Goal: Use online tool/utility: Utilize a website feature to perform a specific function

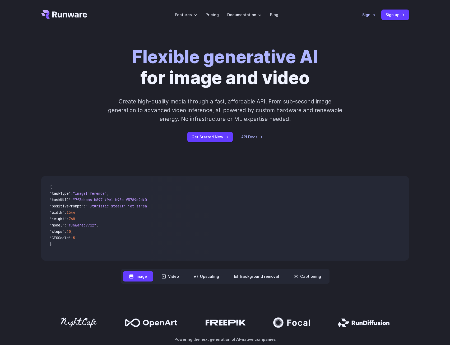
click at [363, 14] on link "Sign in" at bounding box center [369, 15] width 13 height 6
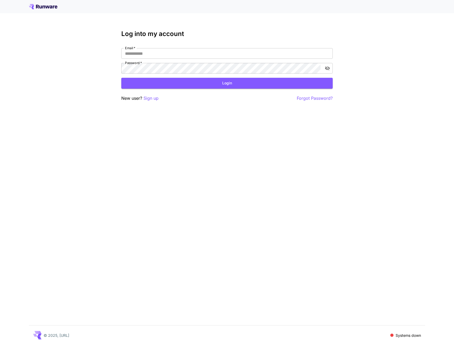
click at [139, 65] on div "Password   * Password   *" at bounding box center [227, 68] width 212 height 11
type input "**********"
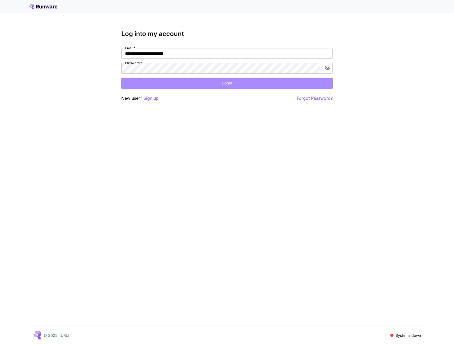
click at [195, 81] on button "Login" at bounding box center [227, 83] width 212 height 11
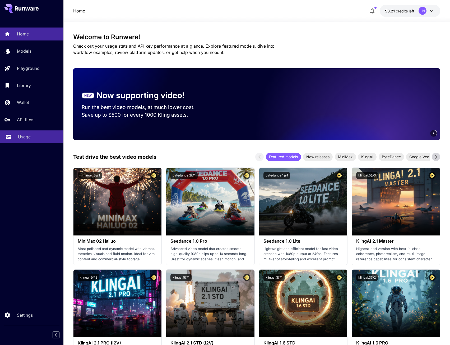
click at [18, 136] on p "Usage" at bounding box center [24, 137] width 13 height 6
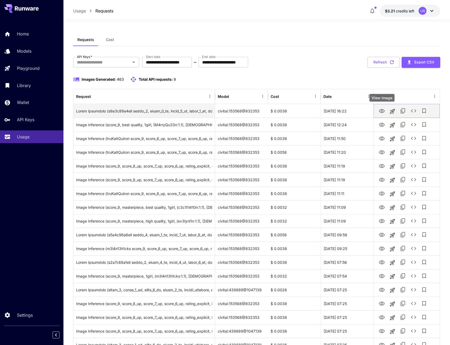
click at [383, 114] on icon "View Image" at bounding box center [382, 111] width 6 height 6
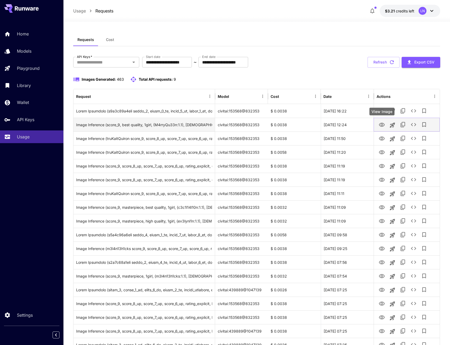
click at [385, 122] on icon "View Image" at bounding box center [382, 125] width 6 height 6
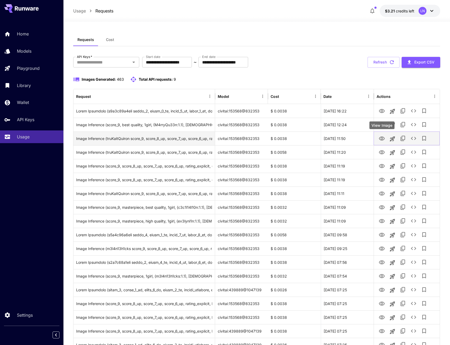
click at [385, 136] on icon "View Image" at bounding box center [382, 138] width 6 height 6
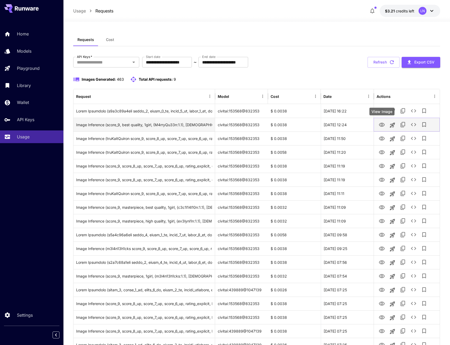
click at [384, 124] on icon "View Image" at bounding box center [382, 125] width 6 height 6
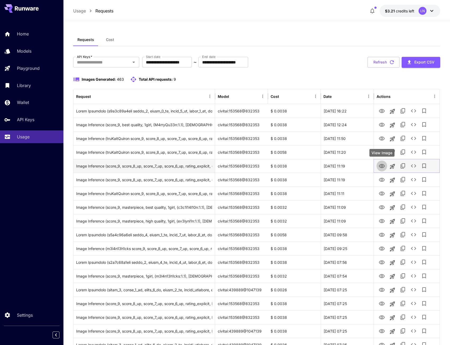
click at [382, 167] on icon "View Image" at bounding box center [382, 166] width 6 height 4
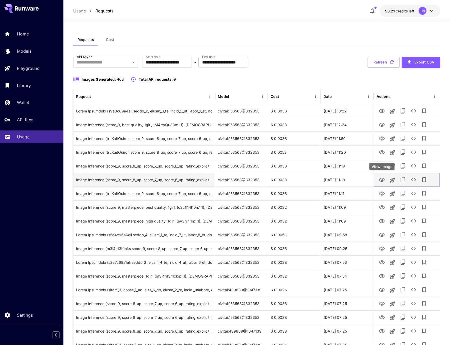
click at [382, 179] on icon "View Image" at bounding box center [382, 180] width 6 height 6
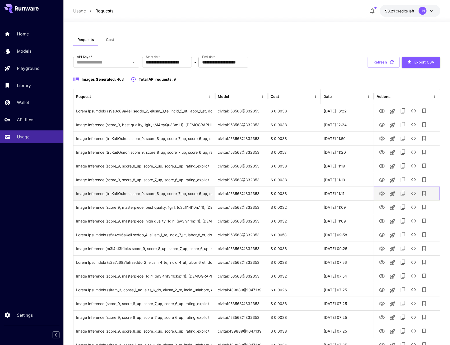
click at [382, 193] on icon "View Image" at bounding box center [382, 193] width 6 height 6
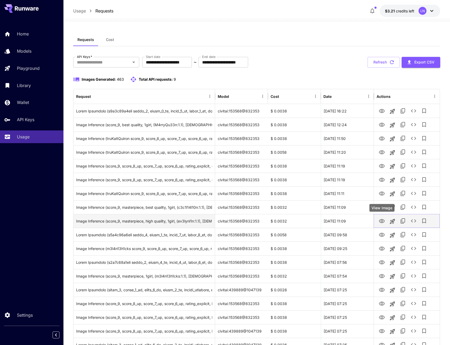
click at [383, 222] on icon "View Image" at bounding box center [382, 221] width 6 height 4
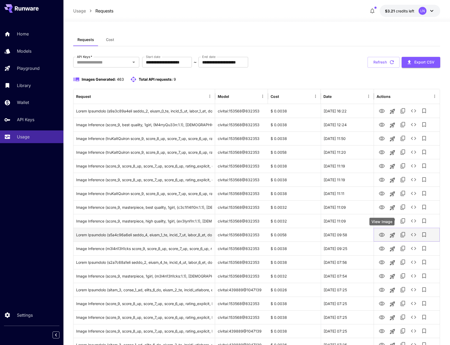
click at [381, 236] on icon "View Image" at bounding box center [382, 235] width 6 height 6
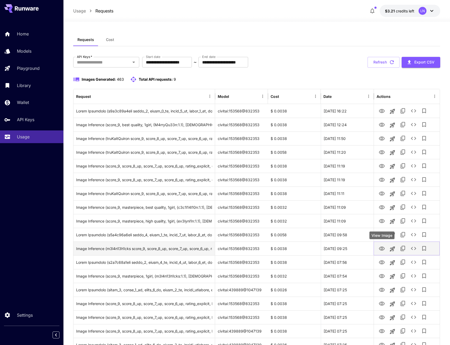
click at [386, 248] on button "View Image" at bounding box center [382, 248] width 11 height 11
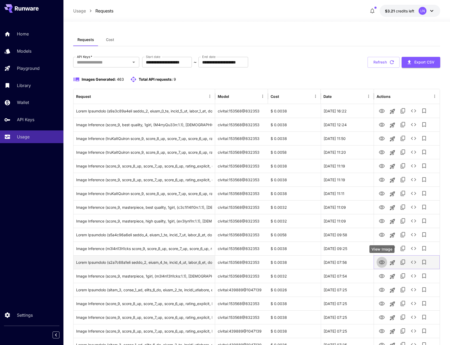
click at [382, 260] on icon "View Image" at bounding box center [382, 262] width 6 height 6
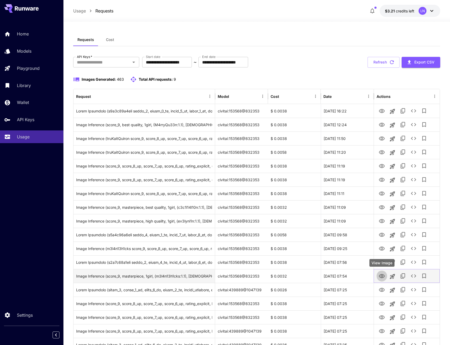
click at [381, 279] on icon "View Image" at bounding box center [382, 276] width 6 height 6
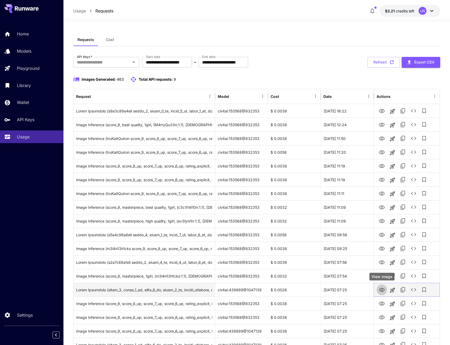
click at [380, 290] on icon "View Image" at bounding box center [382, 290] width 6 height 6
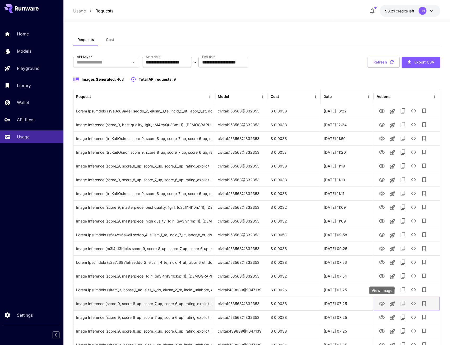
click at [382, 305] on icon "View Image" at bounding box center [382, 303] width 6 height 6
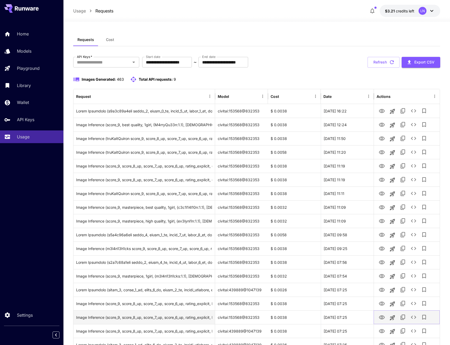
click at [380, 317] on icon "View Image" at bounding box center [382, 317] width 6 height 6
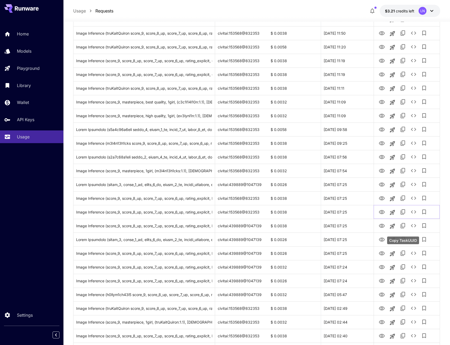
scroll to position [106, 0]
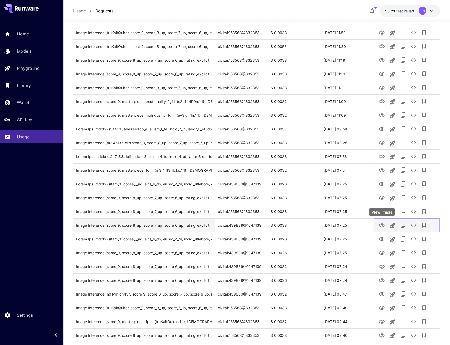
click at [384, 225] on icon "View Image" at bounding box center [382, 225] width 6 height 6
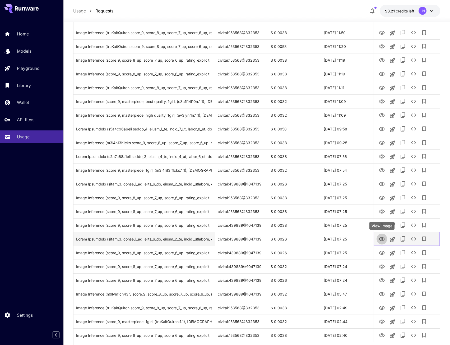
click at [382, 241] on icon "View Image" at bounding box center [382, 239] width 6 height 4
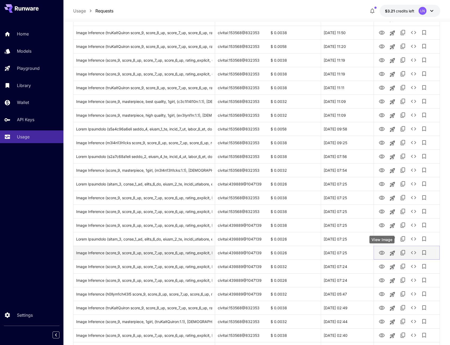
click at [385, 254] on icon "View Image" at bounding box center [382, 253] width 6 height 6
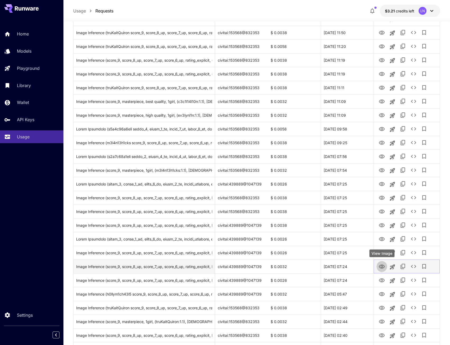
click at [382, 270] on button "View Image" at bounding box center [382, 266] width 11 height 11
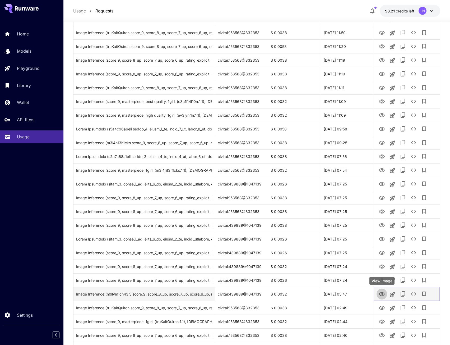
click at [384, 295] on icon "View Image" at bounding box center [382, 294] width 6 height 6
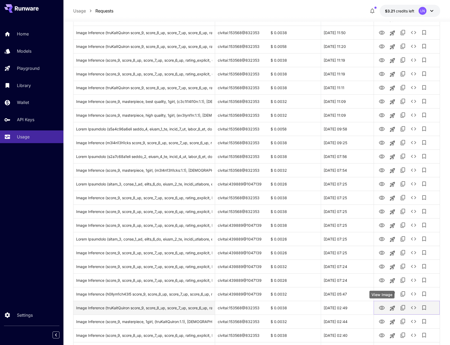
click at [384, 306] on icon "View Image" at bounding box center [382, 308] width 6 height 6
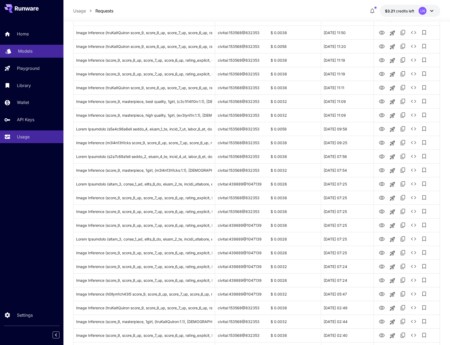
click at [24, 54] on p "Models" at bounding box center [25, 51] width 15 height 6
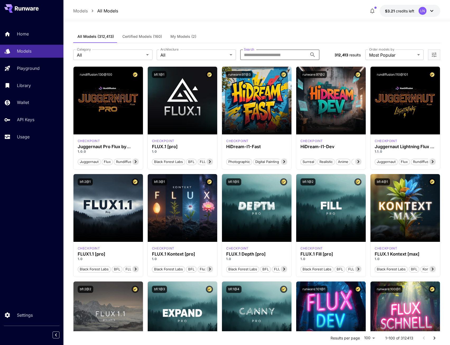
click at [262, 52] on input "Search" at bounding box center [273, 54] width 67 height 11
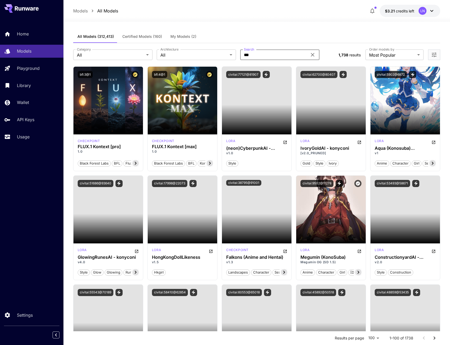
type input "*******"
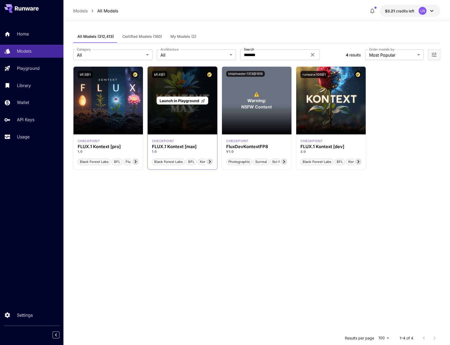
click at [183, 103] on p "Launch in Playground" at bounding box center [183, 101] width 46 height 6
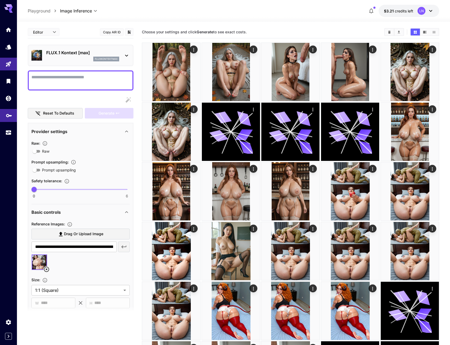
type input "**********"
click at [76, 77] on textarea "Raw" at bounding box center [80, 80] width 98 height 13
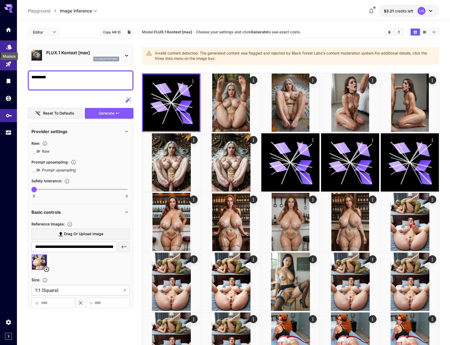
type textarea "*********"
click at [10, 47] on icon "Models" at bounding box center [9, 45] width 6 height 5
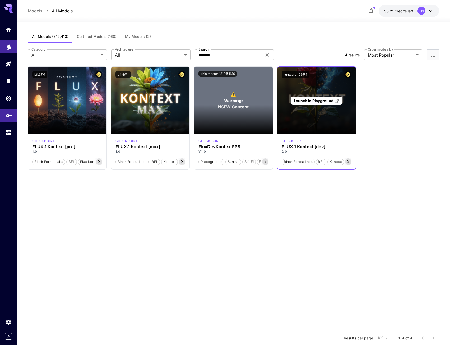
click at [310, 101] on span "Launch in Playground" at bounding box center [314, 100] width 40 height 4
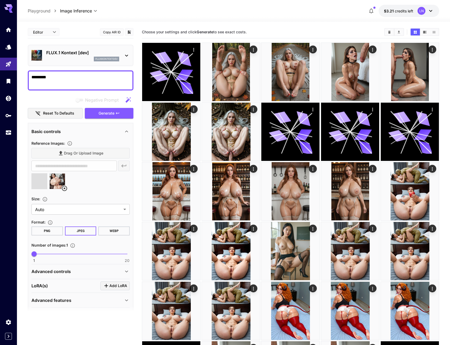
type input "**********"
click at [65, 187] on icon at bounding box center [64, 188] width 6 height 6
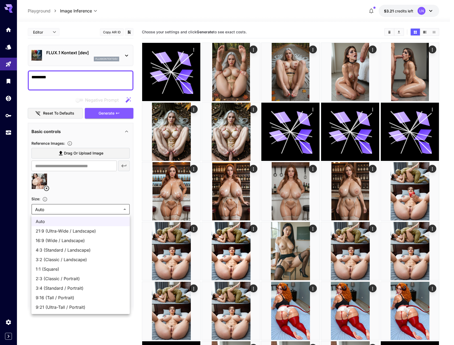
click at [57, 278] on span "2:3 (Classic / Portrait)" at bounding box center [81, 278] width 90 height 6
type input "**********"
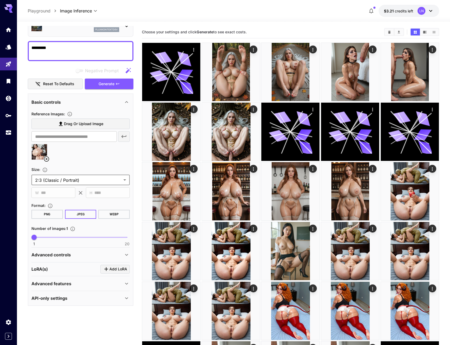
click at [77, 257] on div "Advanced controls" at bounding box center [77, 255] width 92 height 6
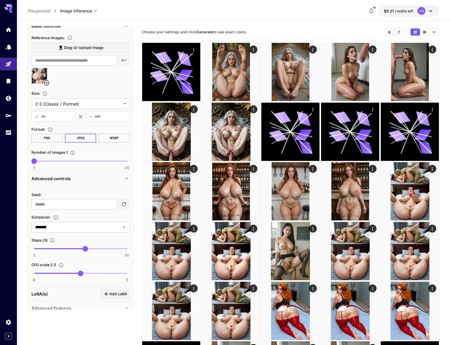
scroll to position [109, 0]
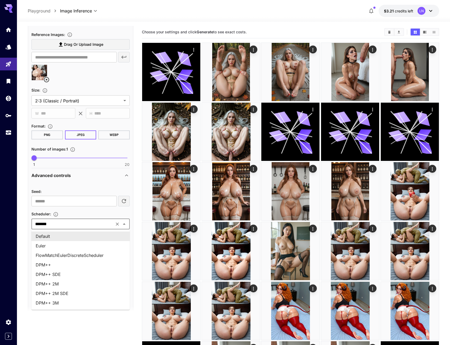
click at [65, 227] on input "*******" at bounding box center [73, 223] width 80 height 7
click at [69, 293] on li "DPM++ 2M SDE" at bounding box center [80, 294] width 98 height 10
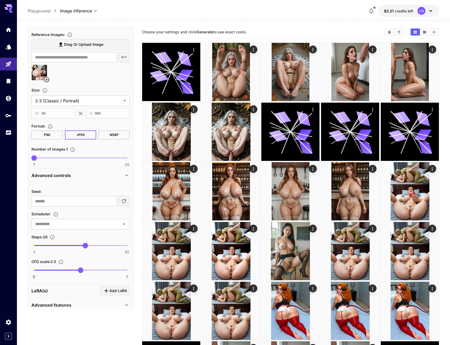
type input "**********"
type input "**"
drag, startPoint x: 84, startPoint y: 244, endPoint x: 94, endPoint y: 245, distance: 10.6
click at [94, 245] on span "33" at bounding box center [94, 245] width 5 height 5
type input "***"
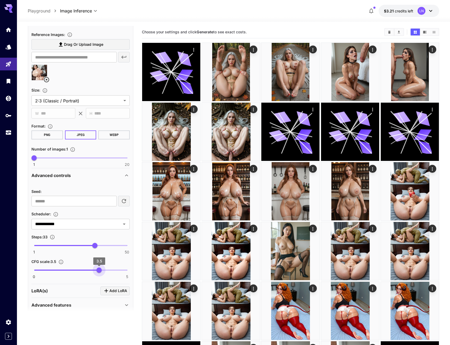
drag, startPoint x: 84, startPoint y: 270, endPoint x: 98, endPoint y: 267, distance: 14.5
click at [98, 267] on span "3.5" at bounding box center [99, 269] width 5 height 5
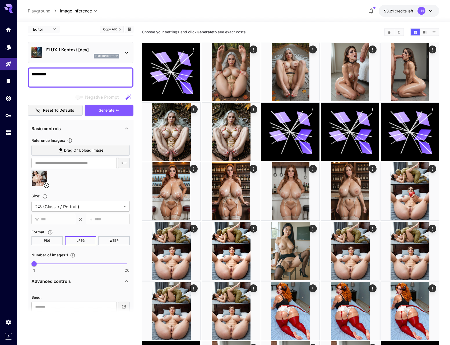
scroll to position [0, 0]
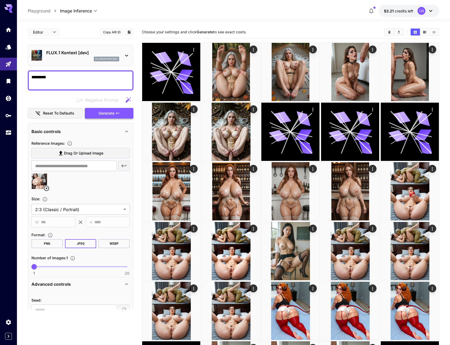
click at [106, 115] on span "Generate" at bounding box center [107, 113] width 16 height 7
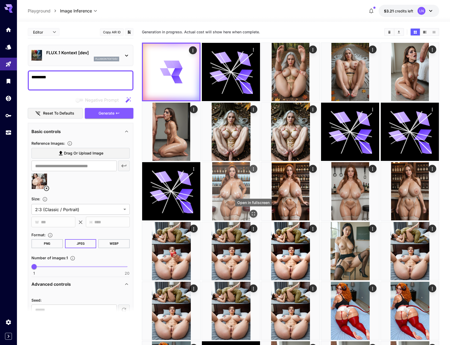
click at [253, 214] on icon "Open in fullscreen" at bounding box center [253, 213] width 5 height 5
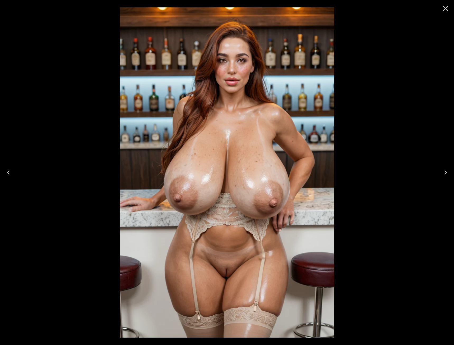
click at [444, 11] on icon "Close" at bounding box center [446, 8] width 8 height 8
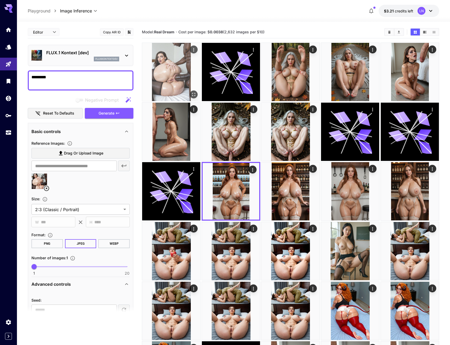
click at [195, 93] on icon "Open in fullscreen" at bounding box center [194, 94] width 3 height 3
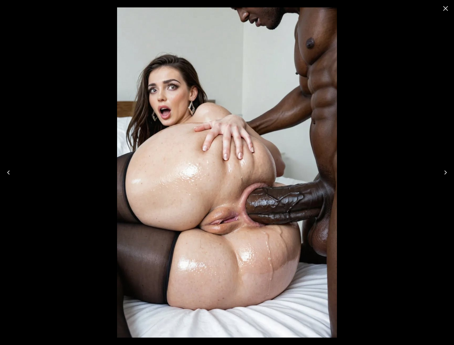
click at [441, 10] on button "Close" at bounding box center [446, 8] width 13 height 13
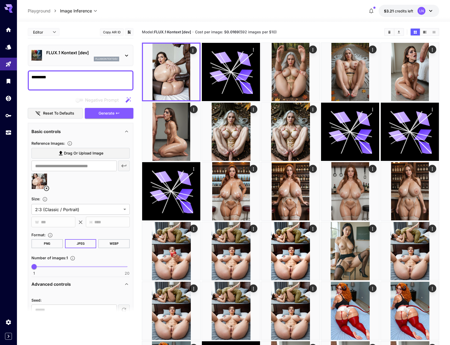
click at [52, 77] on textarea "*********" at bounding box center [80, 80] width 98 height 13
paste textarea "**********"
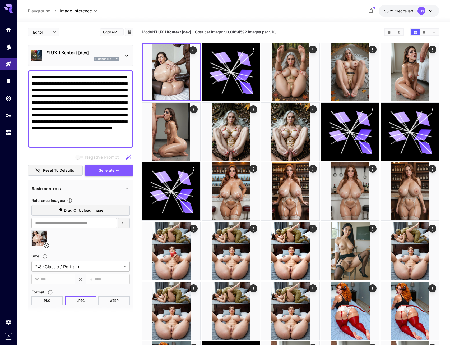
type textarea "**********"
click at [109, 167] on span "Generate" at bounding box center [107, 170] width 16 height 7
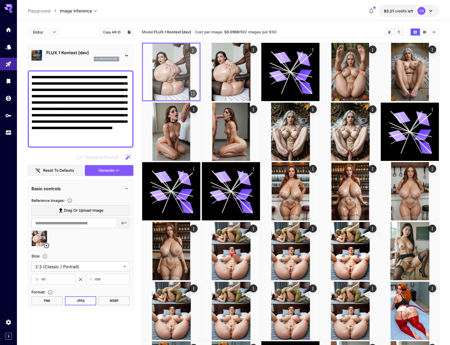
click at [193, 89] on img at bounding box center [171, 72] width 57 height 57
click at [194, 93] on icon "Open in fullscreen" at bounding box center [193, 93] width 3 height 3
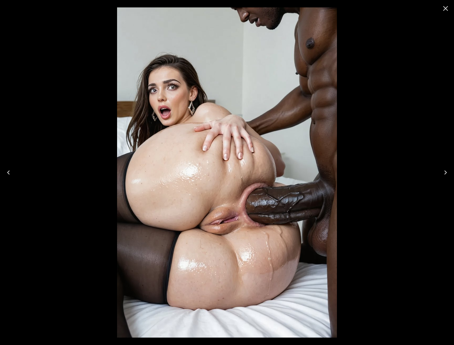
click at [405, 43] on div at bounding box center [227, 172] width 454 height 345
click at [449, 10] on icon "Close" at bounding box center [446, 8] width 8 height 8
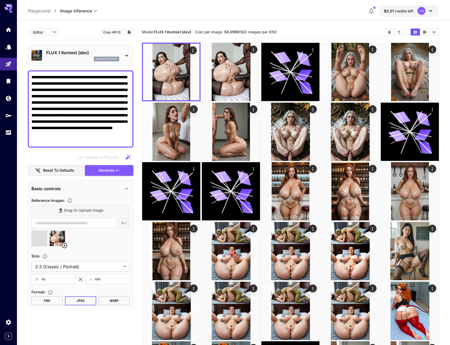
type input "**********"
click at [47, 243] on icon at bounding box center [46, 245] width 5 height 5
drag, startPoint x: 111, startPoint y: 173, endPoint x: 92, endPoint y: 182, distance: 20.7
click at [111, 173] on span "Generate" at bounding box center [107, 170] width 16 height 7
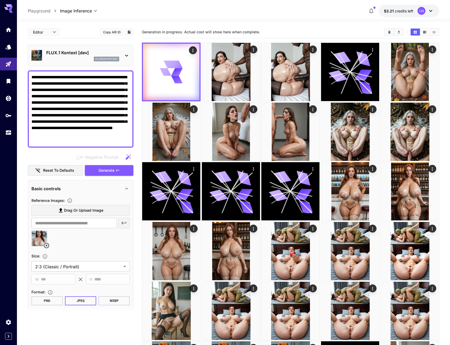
click at [55, 139] on textarea "**********" at bounding box center [80, 109] width 98 height 70
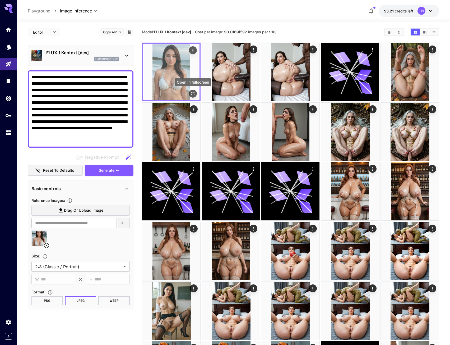
click at [190, 92] on button "Open in fullscreen" at bounding box center [193, 94] width 8 height 8
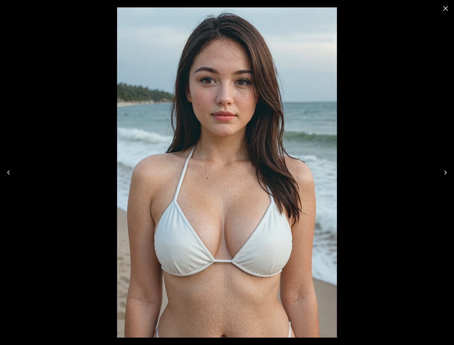
click at [450, 9] on icon "Close" at bounding box center [446, 8] width 8 height 8
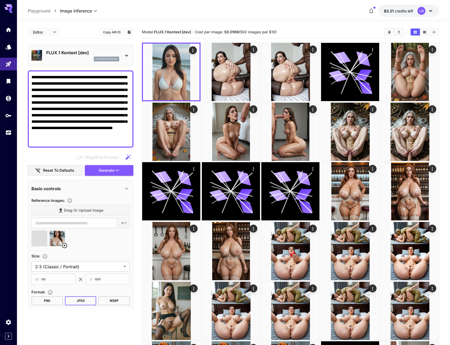
type input "**********"
click at [44, 244] on icon at bounding box center [46, 245] width 6 height 6
click at [106, 172] on span "Generate" at bounding box center [107, 170] width 16 height 7
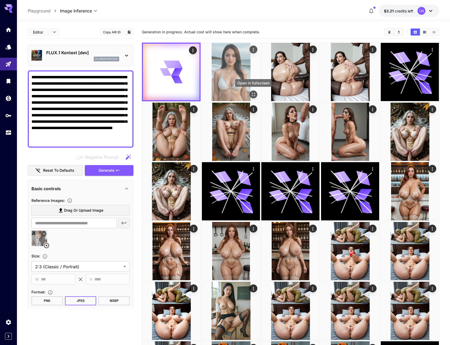
click at [254, 95] on icon "Open in fullscreen" at bounding box center [253, 94] width 5 height 5
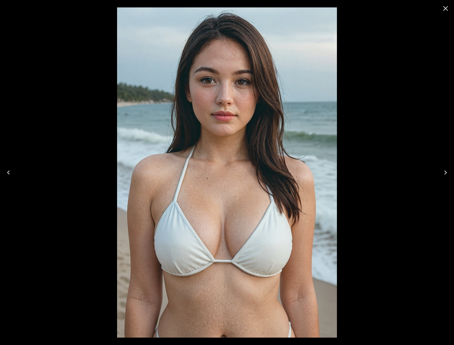
click at [443, 7] on icon "Close" at bounding box center [446, 8] width 8 height 8
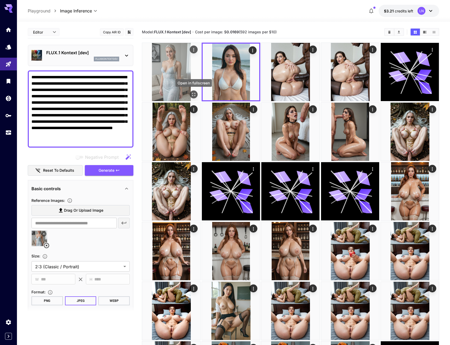
click at [198, 93] on div "Open in fullscreen" at bounding box center [194, 94] width 8 height 8
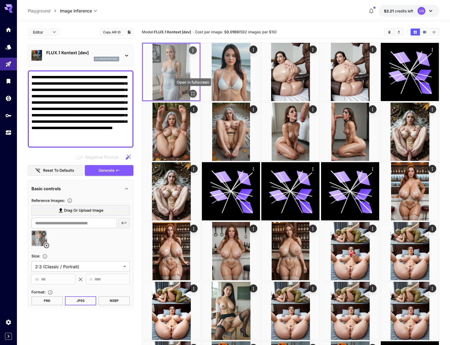
click at [192, 91] on icon "Open in fullscreen" at bounding box center [192, 93] width 5 height 5
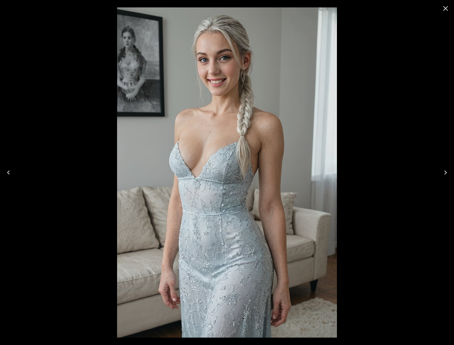
click at [445, 8] on icon "Close" at bounding box center [446, 8] width 8 height 8
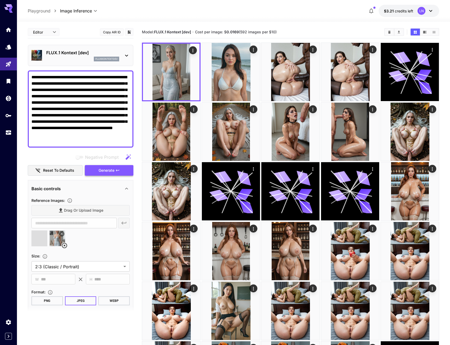
type input "**********"
click at [116, 174] on button "Generate" at bounding box center [109, 170] width 49 height 11
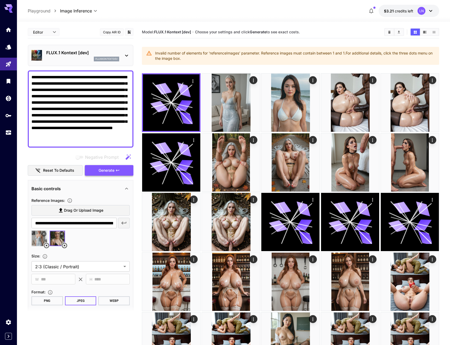
click at [108, 172] on span "Generate" at bounding box center [107, 170] width 16 height 7
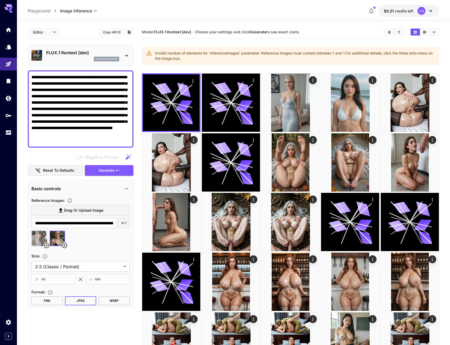
click at [48, 245] on icon at bounding box center [46, 245] width 6 height 6
click at [110, 173] on button "Generate" at bounding box center [109, 170] width 49 height 11
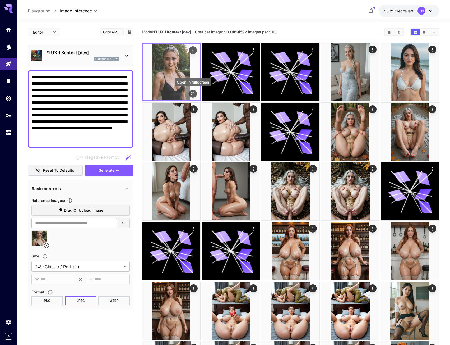
click at [195, 94] on icon "Open in fullscreen" at bounding box center [192, 93] width 5 height 5
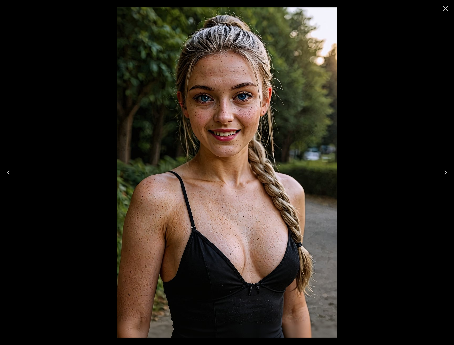
click at [446, 9] on icon "Close" at bounding box center [446, 8] width 5 height 5
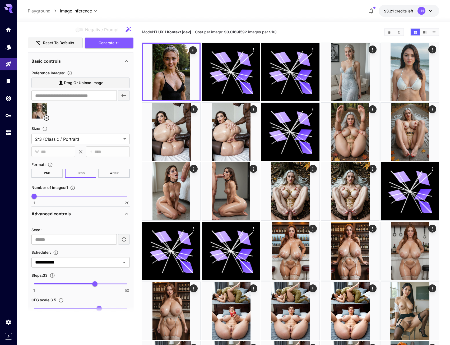
scroll to position [132, 0]
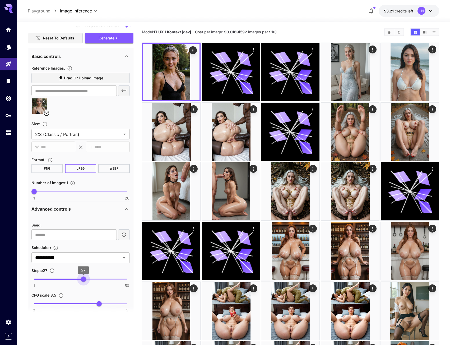
type input "**"
drag, startPoint x: 91, startPoint y: 278, endPoint x: 85, endPoint y: 278, distance: 6.4
click at [85, 278] on span "28" at bounding box center [85, 278] width 5 height 5
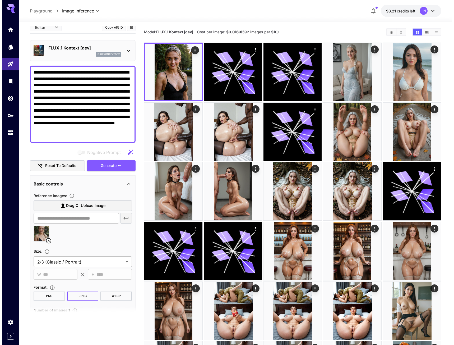
scroll to position [0, 0]
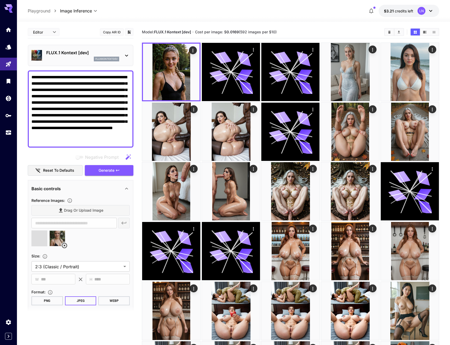
type input "**********"
click at [47, 245] on icon at bounding box center [46, 245] width 6 height 6
click at [103, 170] on span "Generate" at bounding box center [107, 170] width 16 height 7
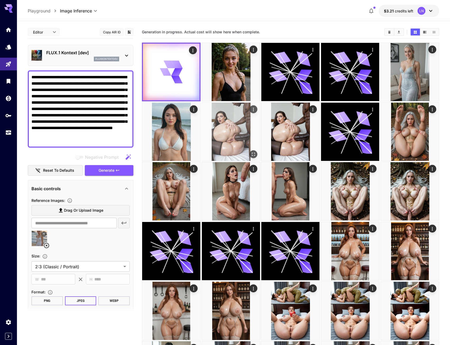
click at [253, 152] on icon "Open in fullscreen" at bounding box center [253, 154] width 5 height 5
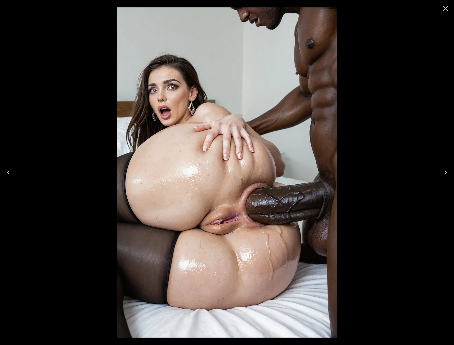
click at [445, 8] on icon "Close" at bounding box center [446, 8] width 8 height 8
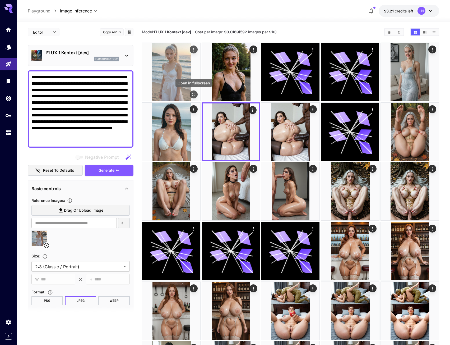
click at [193, 94] on icon "Open in fullscreen" at bounding box center [193, 94] width 5 height 5
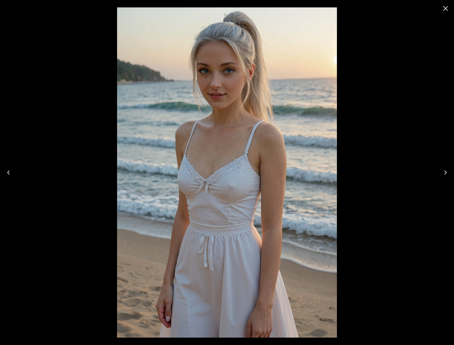
click at [449, 10] on icon "Close" at bounding box center [446, 8] width 8 height 8
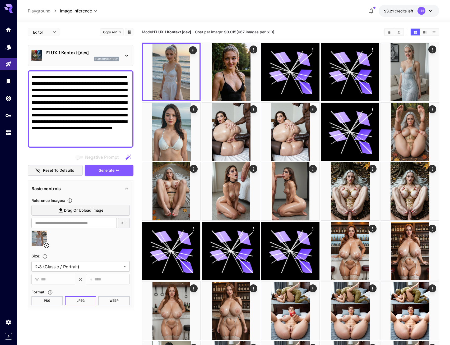
click at [76, 92] on textarea "**********" at bounding box center [80, 109] width 98 height 70
paste textarea "**********"
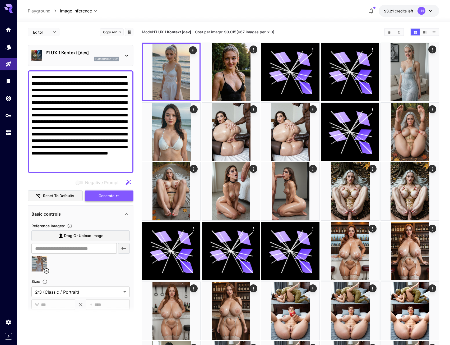
type textarea "**********"
click at [101, 196] on span "Generate" at bounding box center [107, 196] width 16 height 7
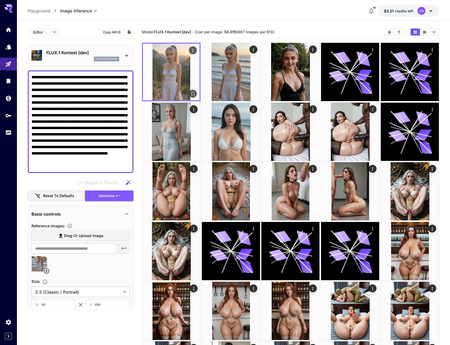
click at [191, 92] on icon "Open in fullscreen" at bounding box center [192, 93] width 5 height 5
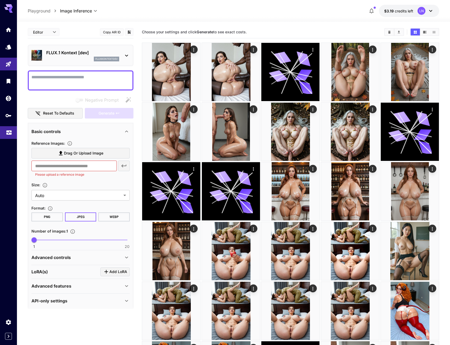
click at [11, 127] on link at bounding box center [8, 132] width 17 height 13
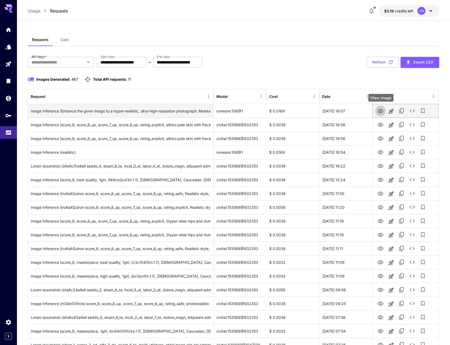
click at [382, 111] on icon "View Image" at bounding box center [381, 111] width 6 height 4
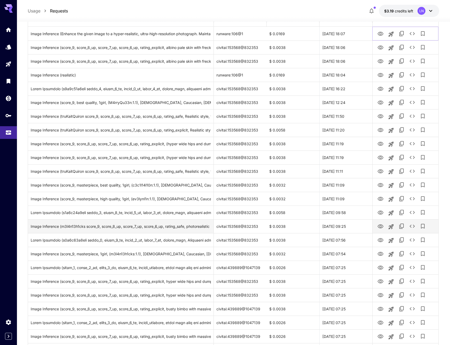
scroll to position [106, 0]
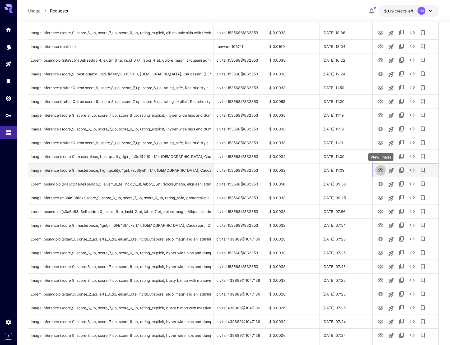
click at [377, 170] on button "View Image" at bounding box center [381, 170] width 11 height 11
click at [378, 169] on icon "View Image" at bounding box center [381, 170] width 6 height 6
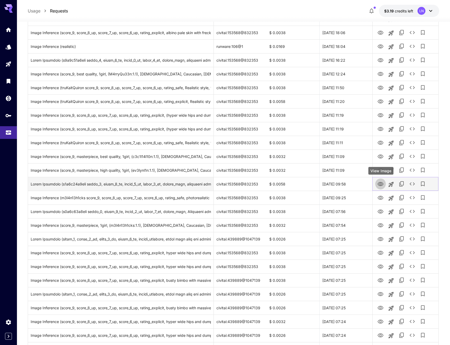
click at [383, 183] on icon "View Image" at bounding box center [381, 184] width 6 height 4
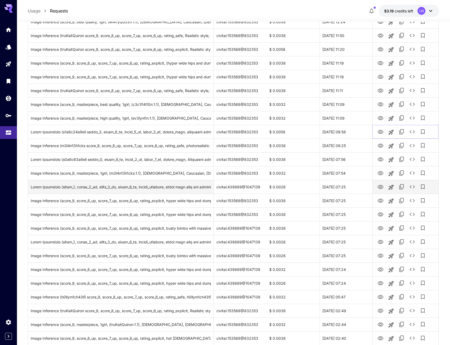
scroll to position [159, 0]
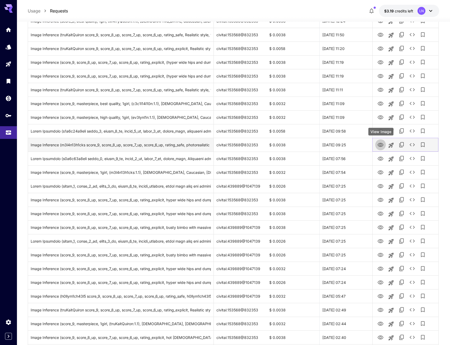
click at [379, 144] on icon "View Image" at bounding box center [381, 145] width 6 height 6
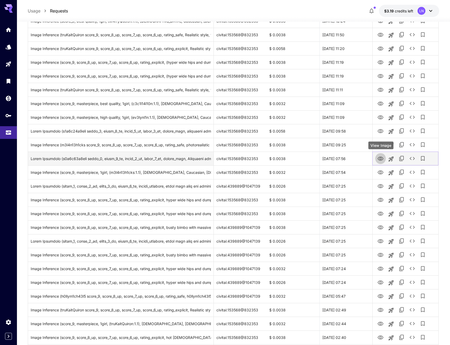
click at [381, 159] on icon "View Image" at bounding box center [381, 159] width 6 height 4
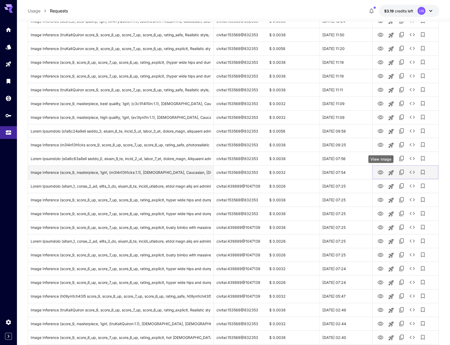
click at [382, 172] on icon "View Image" at bounding box center [381, 172] width 6 height 4
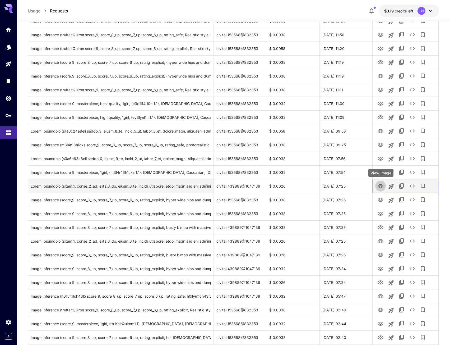
click at [382, 185] on icon "View Image" at bounding box center [381, 186] width 6 height 6
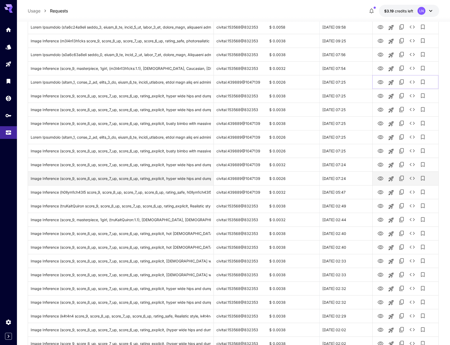
scroll to position [264, 0]
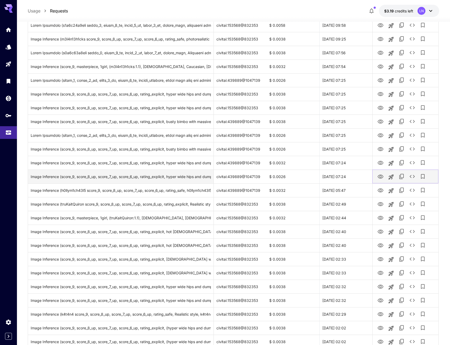
click at [381, 175] on icon "View Image" at bounding box center [381, 176] width 6 height 6
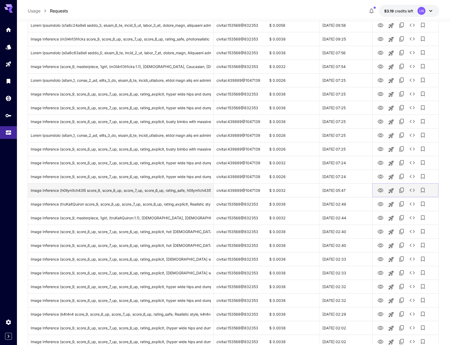
click at [380, 193] on icon "View Image" at bounding box center [381, 190] width 6 height 6
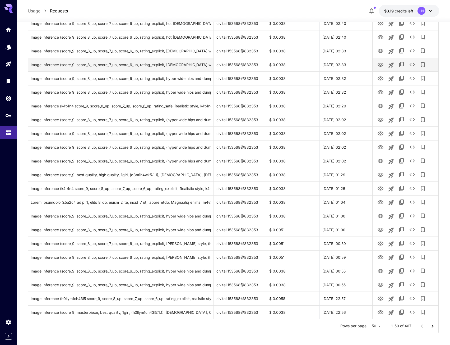
scroll to position [477, 0]
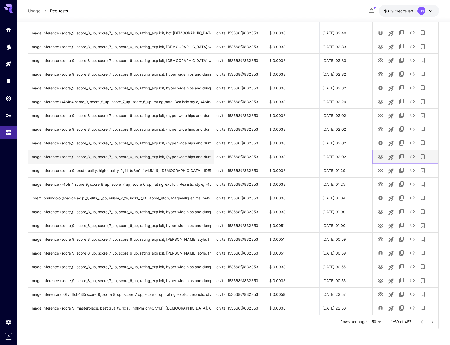
click at [382, 157] on icon "View Image" at bounding box center [381, 157] width 6 height 4
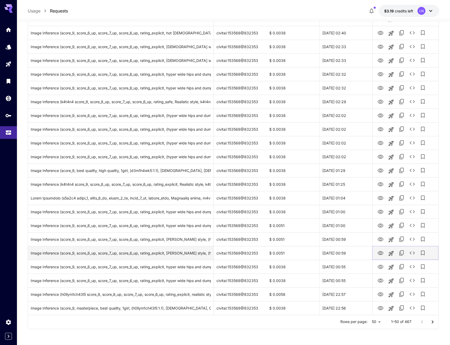
click at [381, 256] on button "View Image" at bounding box center [381, 252] width 11 height 11
click at [376, 251] on button "View Image" at bounding box center [381, 252] width 11 height 11
click at [383, 253] on icon "View Image" at bounding box center [381, 253] width 6 height 6
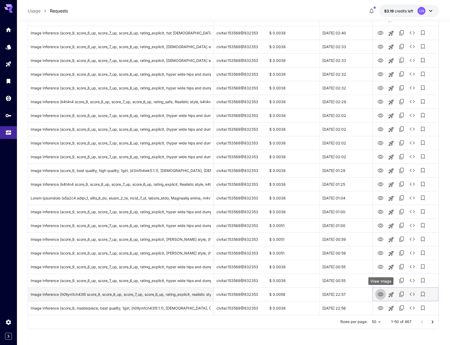
click at [382, 296] on icon "View Image" at bounding box center [381, 294] width 6 height 6
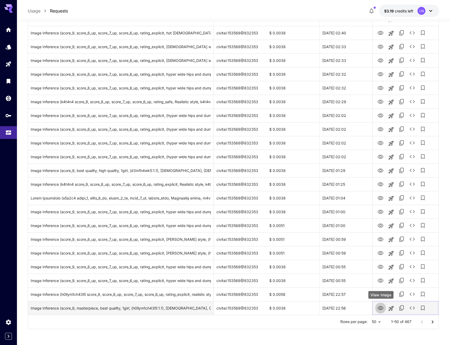
click at [384, 309] on button "View Image" at bounding box center [381, 307] width 11 height 11
click at [377, 307] on button "View Image" at bounding box center [381, 307] width 11 height 11
click at [381, 307] on icon "View Image" at bounding box center [381, 308] width 6 height 6
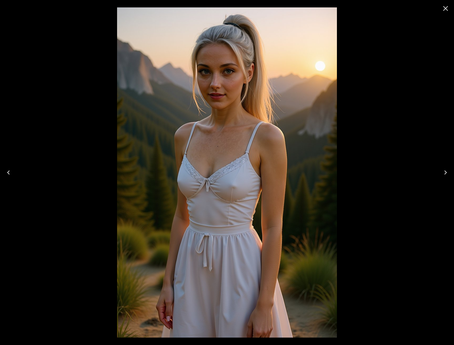
click at [440, 175] on button "Next" at bounding box center [445, 172] width 17 height 21
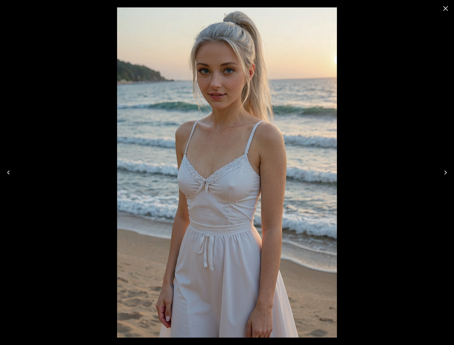
click at [441, 174] on button "Next" at bounding box center [445, 172] width 17 height 21
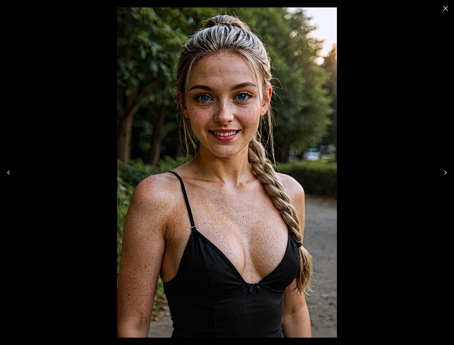
click at [5, 174] on icon "Previous" at bounding box center [8, 172] width 8 height 8
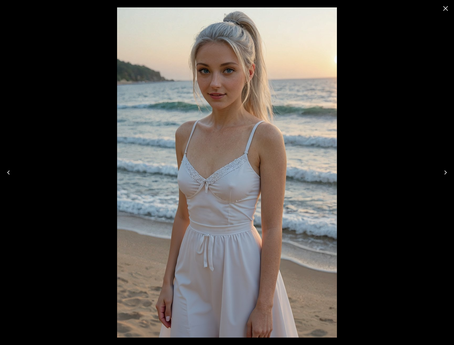
click at [8, 173] on icon "Previous" at bounding box center [8, 172] width 3 height 4
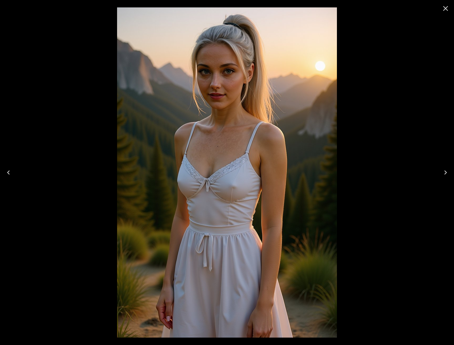
click at [447, 174] on icon "Next" at bounding box center [446, 172] width 8 height 8
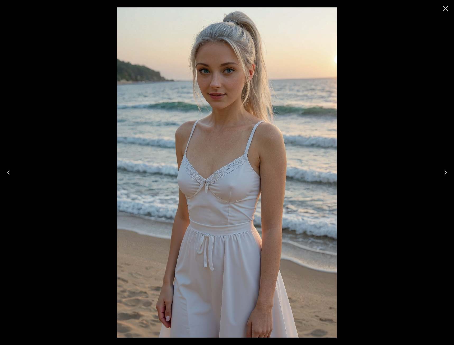
click at [12, 168] on button "Previous" at bounding box center [8, 172] width 17 height 21
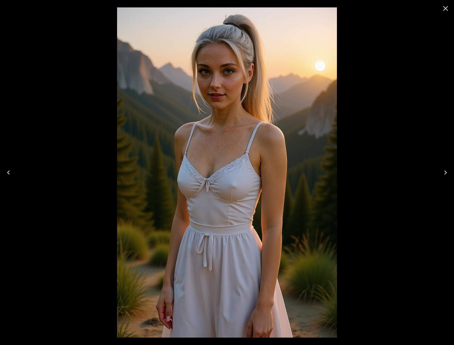
click at [449, 170] on icon "Next" at bounding box center [446, 172] width 8 height 8
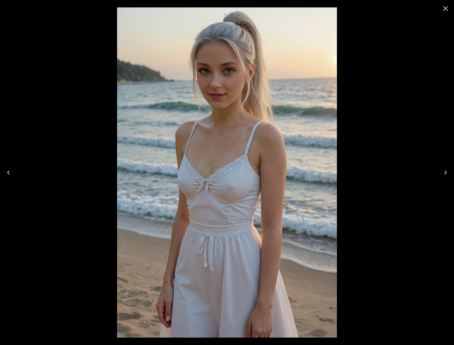
click at [8, 175] on icon "Previous" at bounding box center [8, 172] width 8 height 8
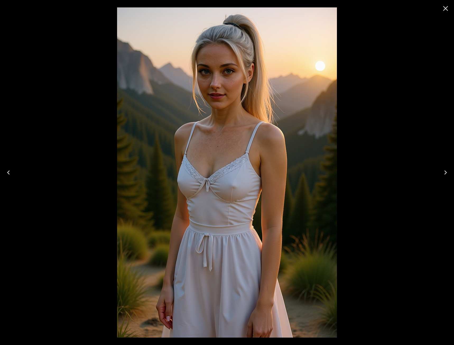
click at [443, 174] on icon "Next" at bounding box center [446, 172] width 8 height 8
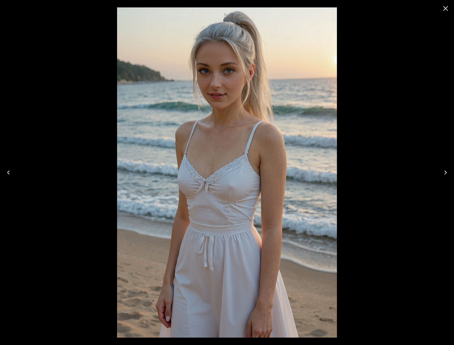
click at [5, 173] on icon "Previous" at bounding box center [8, 172] width 8 height 8
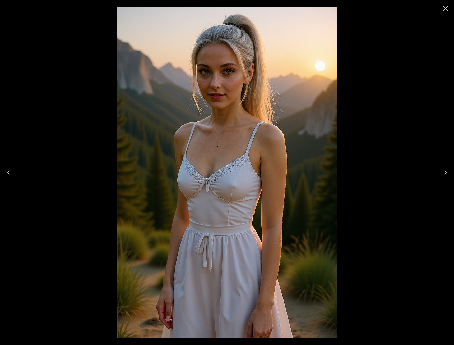
click at [454, 168] on button "Next" at bounding box center [445, 172] width 17 height 21
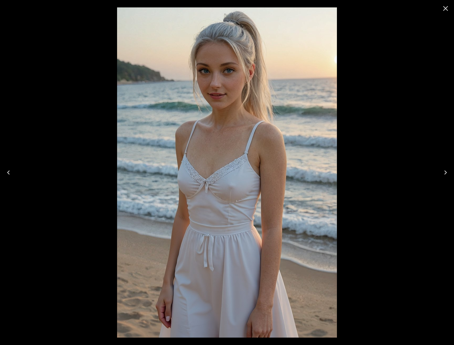
click at [7, 171] on icon "Previous" at bounding box center [8, 172] width 8 height 8
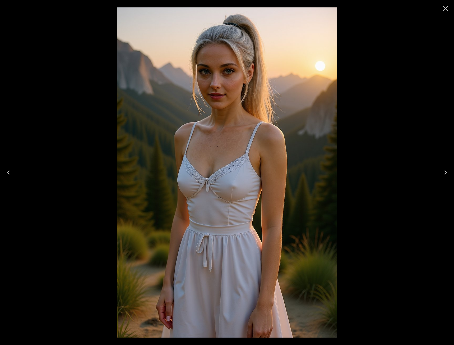
click at [443, 168] on button "Next" at bounding box center [445, 172] width 17 height 21
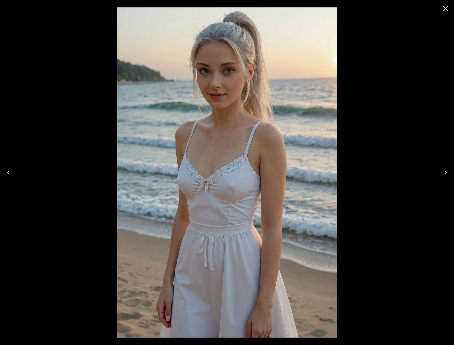
click at [10, 172] on icon "Previous" at bounding box center [8, 172] width 8 height 8
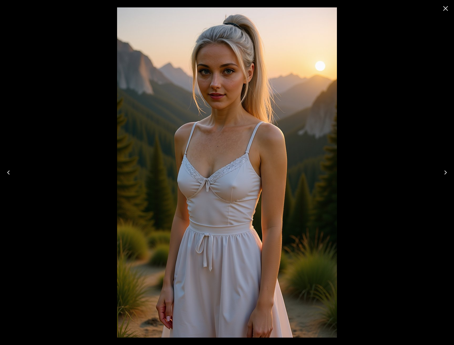
click at [453, 9] on div at bounding box center [445, 8] width 17 height 17
click at [446, 11] on icon "Close" at bounding box center [446, 8] width 8 height 8
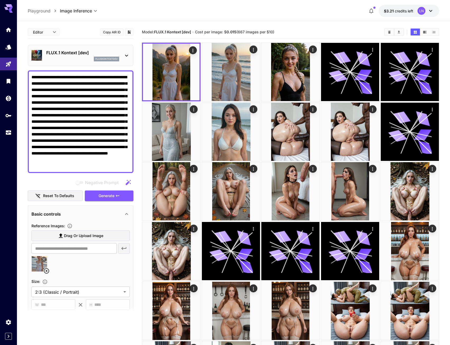
drag, startPoint x: 33, startPoint y: 84, endPoint x: 38, endPoint y: 84, distance: 5.3
click at [38, 84] on textarea "**********" at bounding box center [80, 121] width 98 height 95
click at [31, 83] on div "**********" at bounding box center [81, 121] width 106 height 103
drag, startPoint x: 31, startPoint y: 83, endPoint x: 35, endPoint y: 83, distance: 4.5
click at [41, 84] on div "**********" at bounding box center [81, 121] width 106 height 103
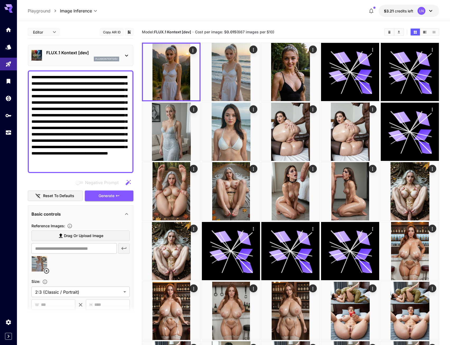
drag, startPoint x: 31, startPoint y: 84, endPoint x: 101, endPoint y: 88, distance: 70.0
click at [101, 88] on textarea "**********" at bounding box center [80, 121] width 98 height 95
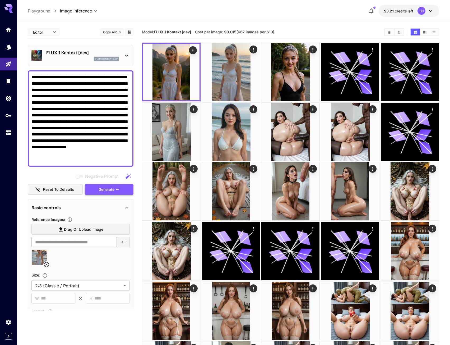
click at [111, 190] on span "Generate" at bounding box center [107, 189] width 16 height 7
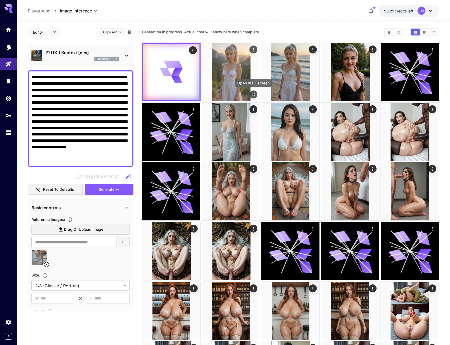
click at [250, 92] on button "Open in fullscreen" at bounding box center [254, 94] width 8 height 8
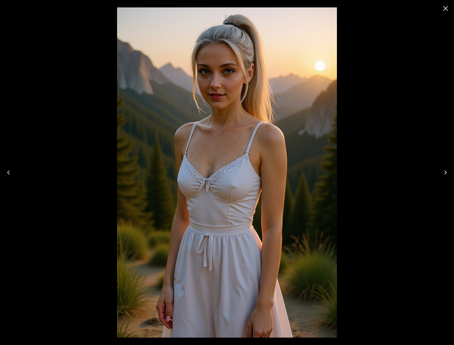
click at [448, 9] on icon "Close" at bounding box center [446, 8] width 8 height 8
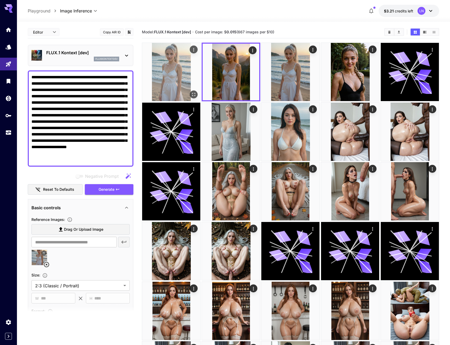
click at [195, 92] on icon "Open in fullscreen" at bounding box center [193, 94] width 5 height 5
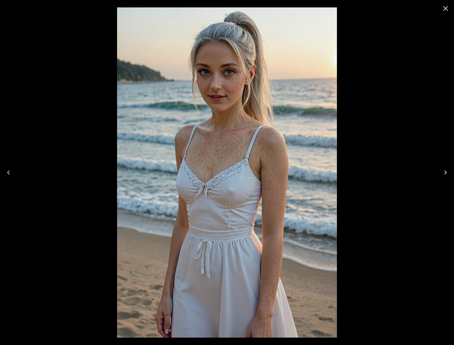
click at [446, 167] on button "Next" at bounding box center [445, 172] width 17 height 21
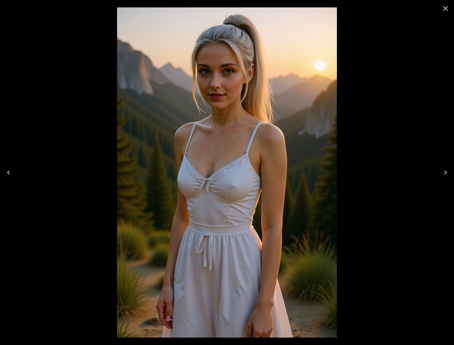
click at [16, 169] on button "Previous" at bounding box center [8, 172] width 17 height 21
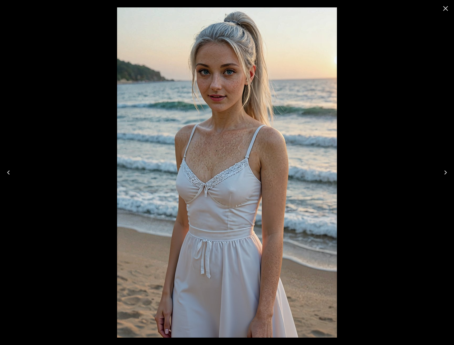
click at [450, 173] on button "Next" at bounding box center [445, 172] width 17 height 21
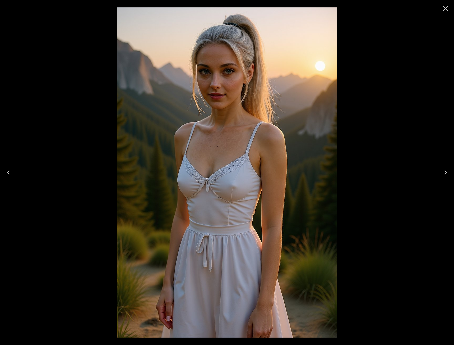
click at [446, 173] on icon "Next" at bounding box center [446, 172] width 8 height 8
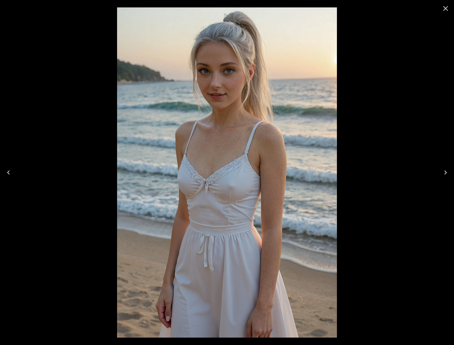
click at [446, 173] on icon "Next" at bounding box center [446, 172] width 3 height 4
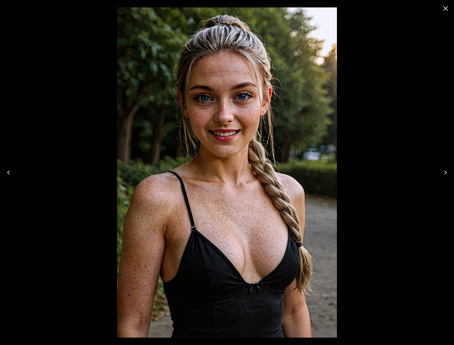
click at [447, 11] on icon "Close" at bounding box center [446, 8] width 8 height 8
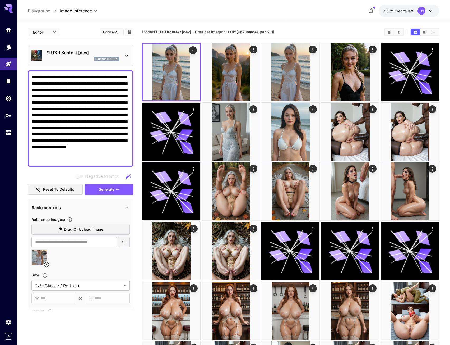
click at [52, 84] on textarea "**********" at bounding box center [80, 118] width 98 height 89
paste textarea
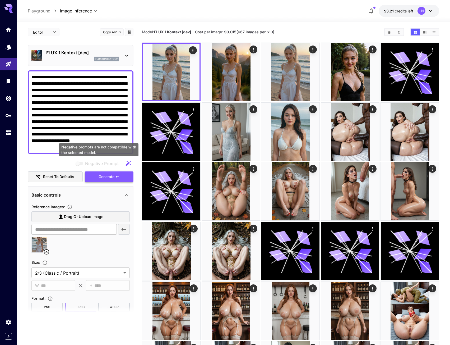
type textarea "**********"
click at [104, 176] on span "Generate" at bounding box center [107, 176] width 16 height 7
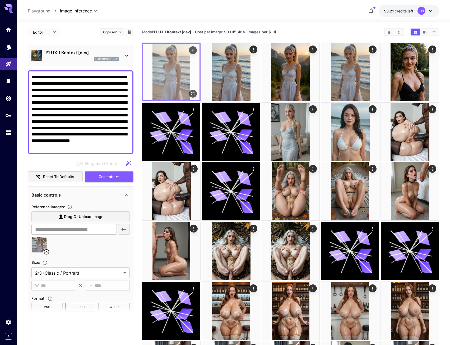
drag, startPoint x: 182, startPoint y: 88, endPoint x: 202, endPoint y: 100, distance: 23.0
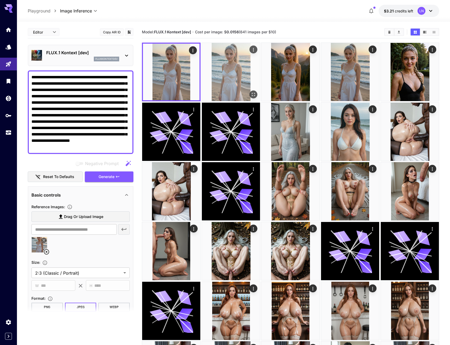
click at [182, 88] on img at bounding box center [171, 72] width 57 height 57
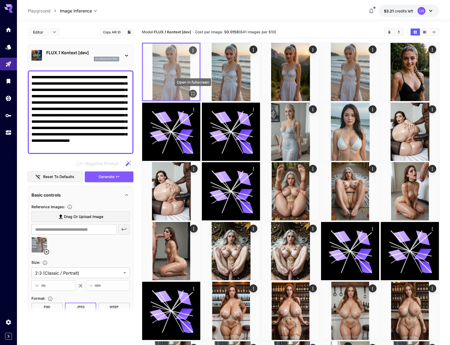
click at [193, 93] on icon "Open in fullscreen" at bounding box center [192, 93] width 5 height 5
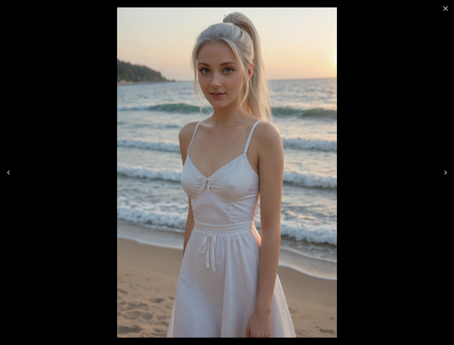
click at [453, 173] on button "Next" at bounding box center [445, 172] width 17 height 21
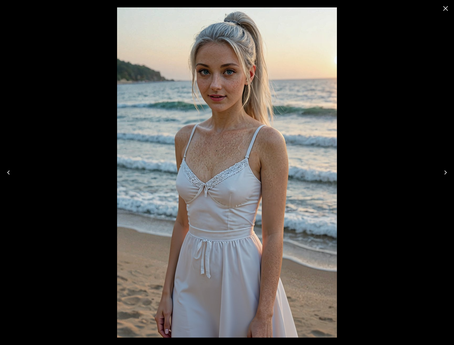
click at [7, 171] on icon "Previous" at bounding box center [8, 172] width 8 height 8
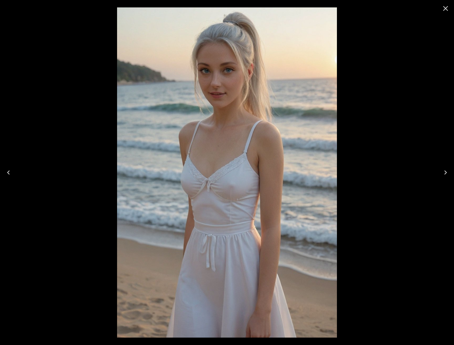
click at [448, 10] on icon "Close" at bounding box center [446, 8] width 8 height 8
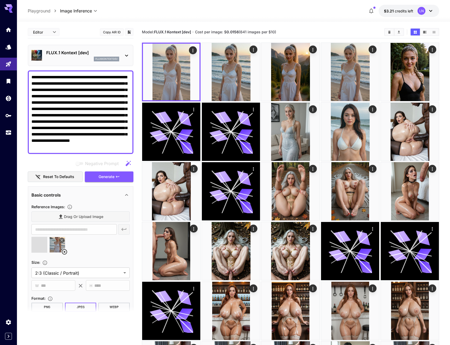
type input "**********"
click at [48, 249] on icon at bounding box center [46, 252] width 6 height 6
click at [113, 179] on span "Generate" at bounding box center [107, 176] width 16 height 7
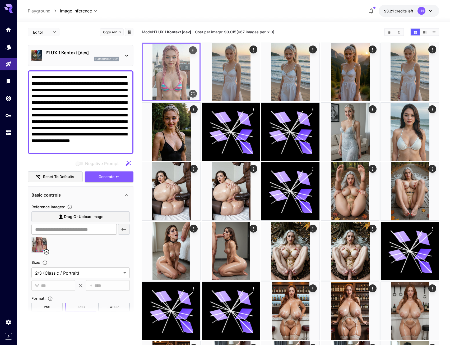
click at [195, 92] on icon "Open in fullscreen" at bounding box center [192, 93] width 5 height 5
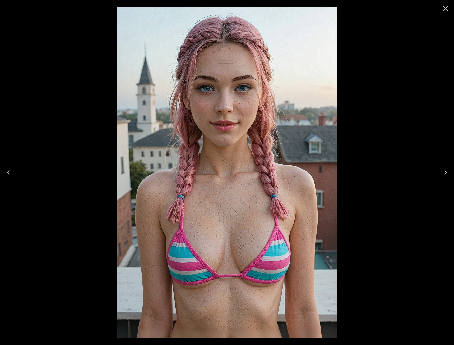
click at [447, 8] on icon "Close" at bounding box center [446, 8] width 8 height 8
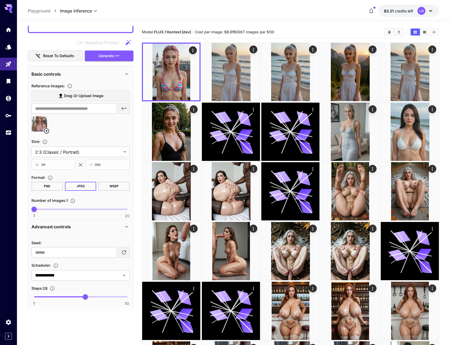
scroll to position [185, 0]
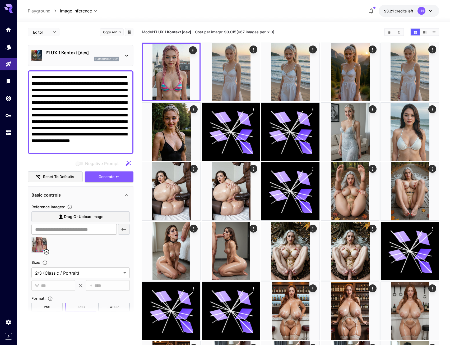
scroll to position [185, 0]
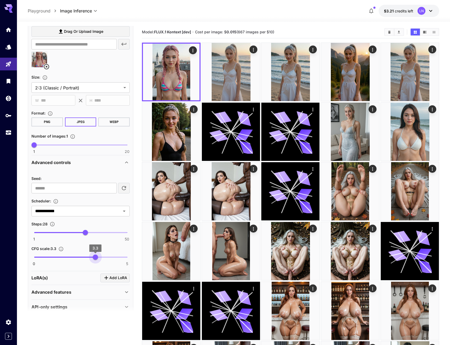
type input "*"
drag, startPoint x: 96, startPoint y: 260, endPoint x: 89, endPoint y: 260, distance: 6.4
click at [89, 260] on span "3" at bounding box center [89, 256] width 5 height 5
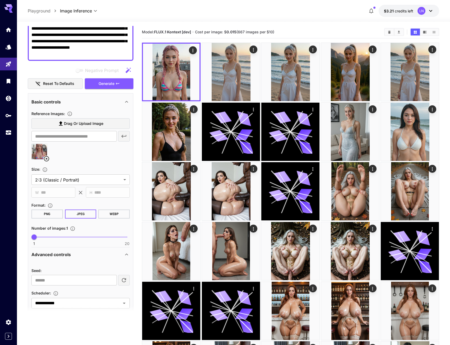
scroll to position [53, 0]
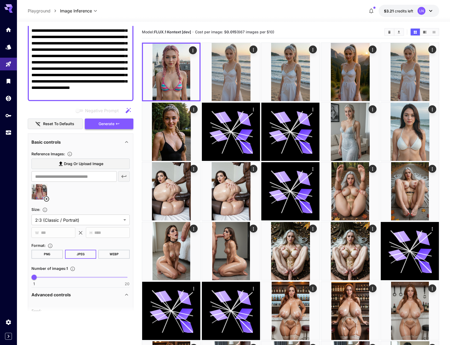
click at [100, 121] on span "Generate" at bounding box center [107, 124] width 16 height 7
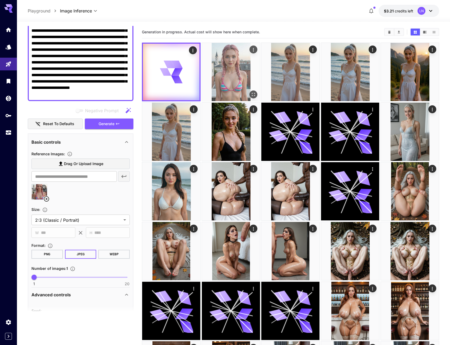
click at [253, 91] on button "Open in fullscreen" at bounding box center [254, 94] width 8 height 8
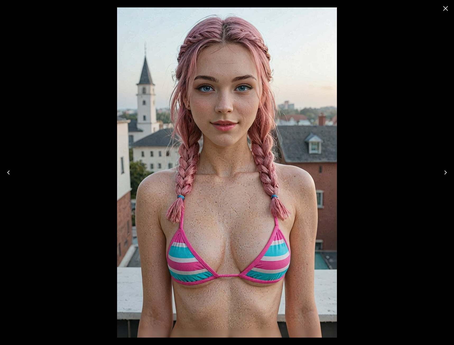
click at [446, 9] on icon "Close" at bounding box center [446, 8] width 8 height 8
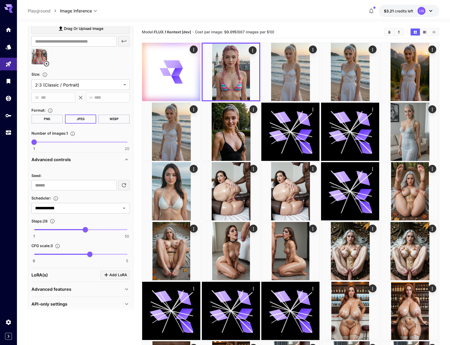
scroll to position [194, 0]
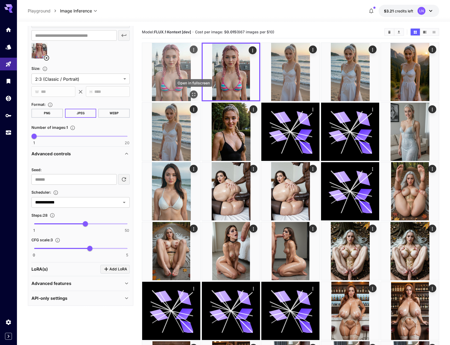
click at [196, 94] on icon "Open in fullscreen" at bounding box center [193, 94] width 5 height 5
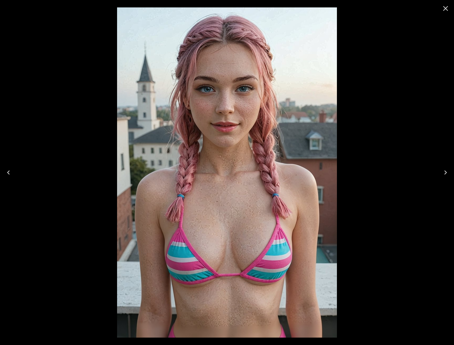
click at [444, 9] on icon "Close" at bounding box center [446, 8] width 8 height 8
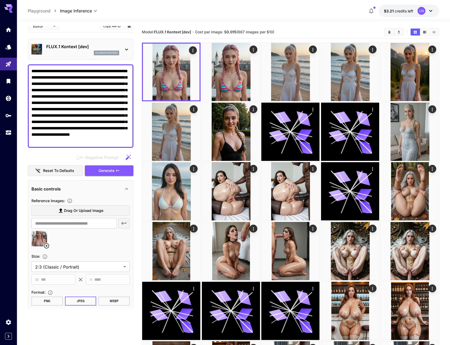
scroll to position [0, 0]
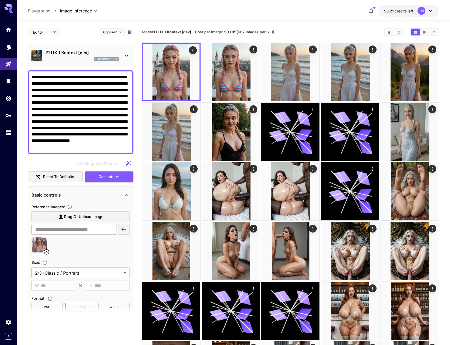
click at [48, 135] on textarea "**********" at bounding box center [80, 112] width 98 height 76
paste textarea "**********"
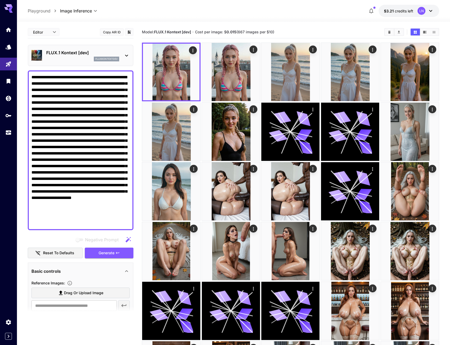
drag, startPoint x: 110, startPoint y: 84, endPoint x: 58, endPoint y: 94, distance: 53.4
click at [58, 94] on textarea "Negative Prompt" at bounding box center [80, 150] width 98 height 152
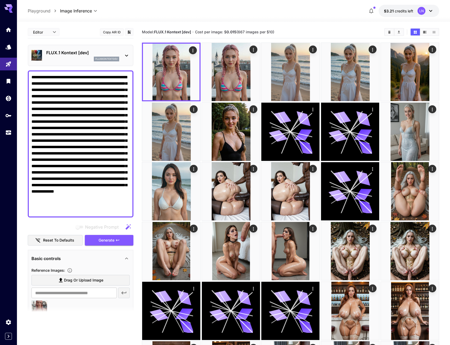
drag, startPoint x: 32, startPoint y: 84, endPoint x: 46, endPoint y: 83, distance: 13.8
click at [62, 86] on textarea "Negative Prompt" at bounding box center [80, 144] width 98 height 140
click at [33, 82] on div at bounding box center [81, 143] width 106 height 147
drag, startPoint x: 32, startPoint y: 82, endPoint x: 107, endPoint y: 84, distance: 75.1
click at [107, 84] on textarea "Negative Prompt" at bounding box center [80, 144] width 98 height 140
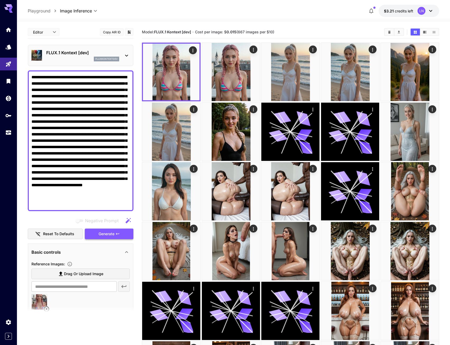
type textarea "**********"
click at [112, 231] on span "Generate" at bounding box center [107, 234] width 16 height 7
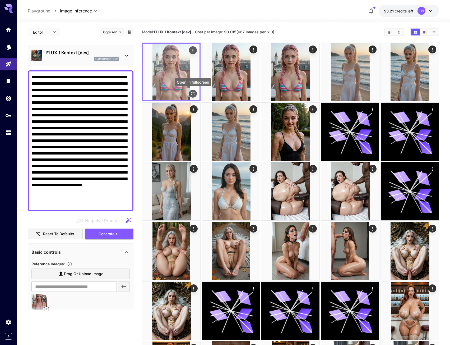
click at [193, 95] on icon "Open in fullscreen" at bounding box center [192, 93] width 5 height 5
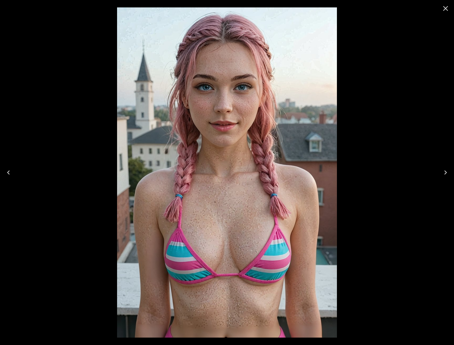
click at [450, 172] on button "Next" at bounding box center [445, 172] width 17 height 21
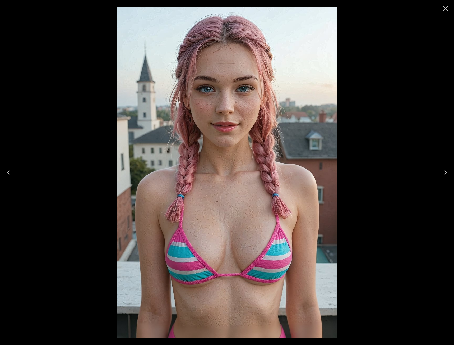
click at [11, 177] on button "Previous" at bounding box center [8, 172] width 17 height 21
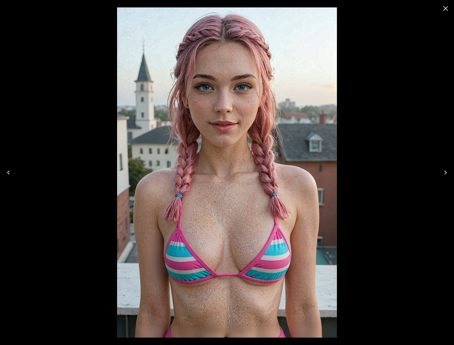
click at [443, 172] on icon "Next" at bounding box center [446, 172] width 8 height 8
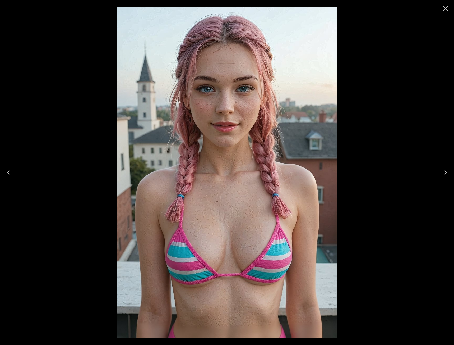
click at [8, 168] on button "Previous" at bounding box center [8, 172] width 17 height 21
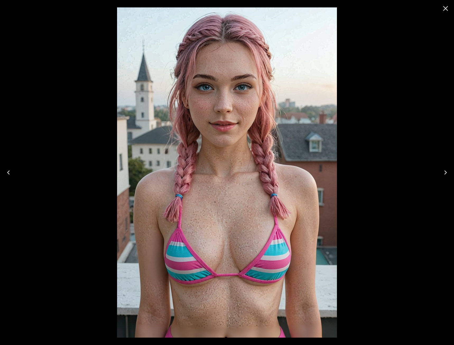
click at [447, 170] on icon "Next" at bounding box center [446, 172] width 8 height 8
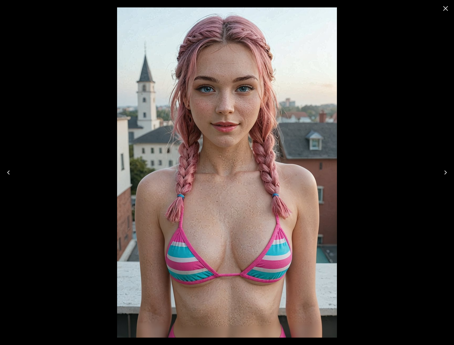
click at [17, 176] on div at bounding box center [227, 172] width 454 height 345
click at [445, 8] on icon "Close" at bounding box center [446, 8] width 8 height 8
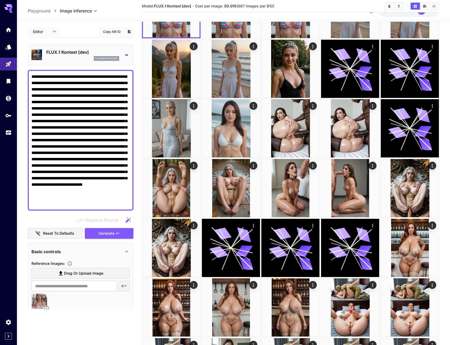
scroll to position [79, 0]
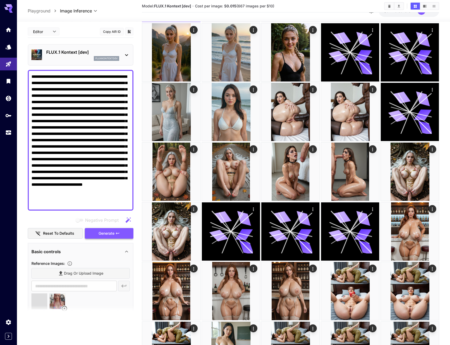
type input "**********"
click at [47, 309] on section at bounding box center [81, 311] width 106 height 13
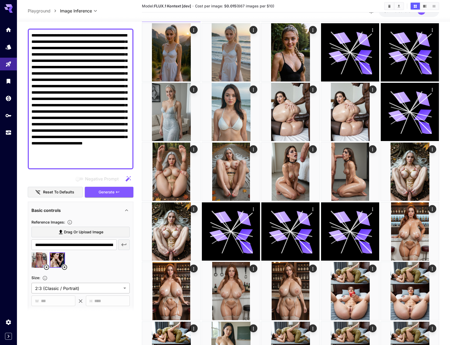
scroll to position [53, 0]
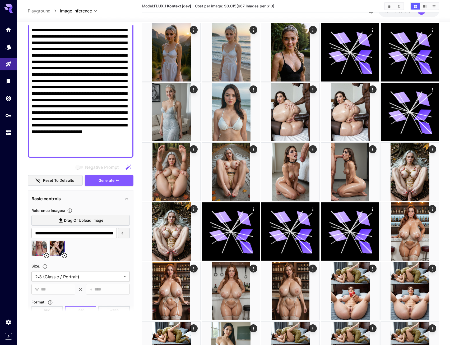
click at [47, 254] on icon at bounding box center [46, 255] width 6 height 6
click at [103, 180] on span "Generate" at bounding box center [107, 180] width 16 height 7
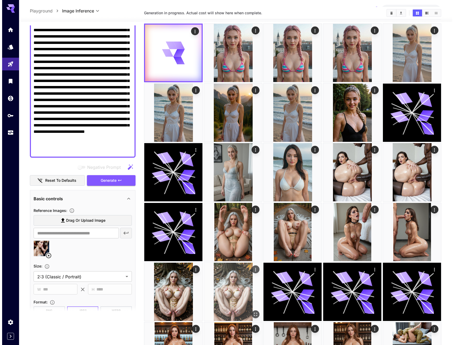
scroll to position [0, 0]
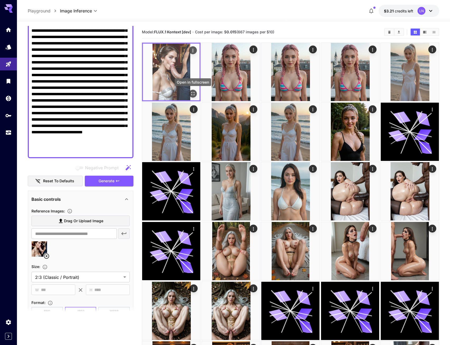
click at [195, 94] on icon "Open in fullscreen" at bounding box center [193, 93] width 3 height 3
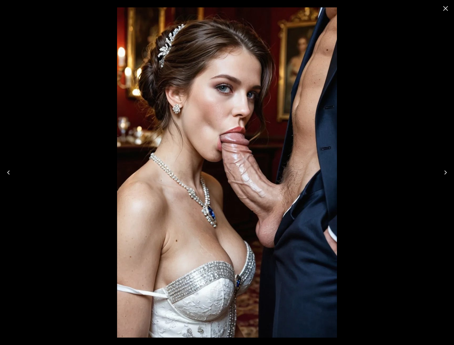
scroll to position [53, 0]
click at [442, 7] on icon "Close" at bounding box center [446, 8] width 8 height 8
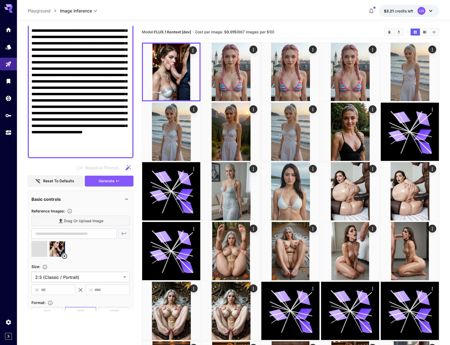
type input "**********"
click at [44, 254] on icon at bounding box center [46, 256] width 6 height 6
click at [117, 178] on button "Generate" at bounding box center [109, 181] width 49 height 11
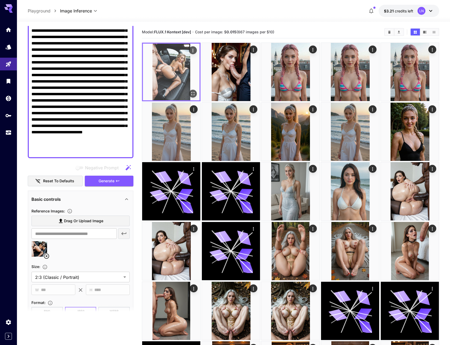
click at [194, 96] on icon "Open in fullscreen" at bounding box center [192, 93] width 5 height 5
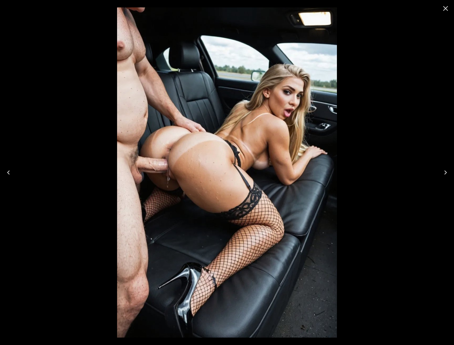
click at [445, 10] on icon "Close" at bounding box center [446, 8] width 8 height 8
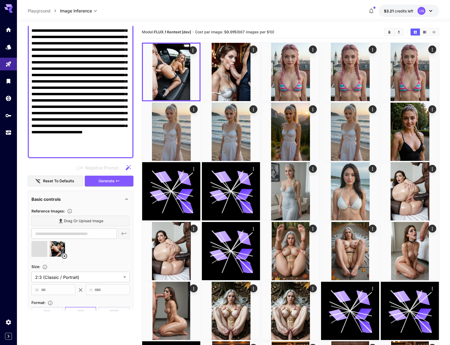
type input "**********"
click at [48, 256] on icon at bounding box center [46, 256] width 6 height 6
click at [103, 183] on span "Generate" at bounding box center [107, 181] width 16 height 7
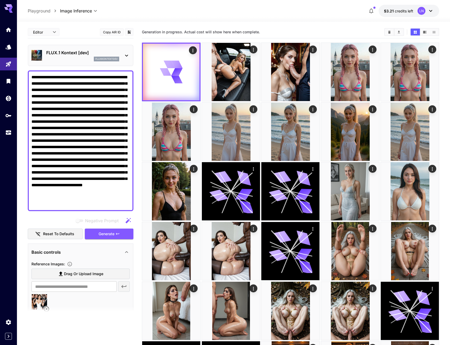
scroll to position [53, 0]
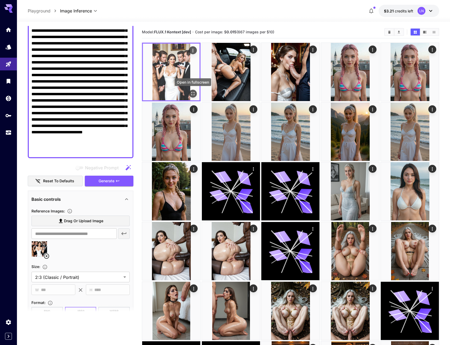
click at [193, 92] on icon "Open in fullscreen" at bounding box center [192, 93] width 5 height 5
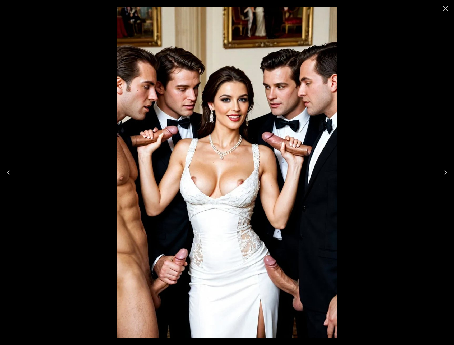
click at [450, 6] on icon "Close" at bounding box center [446, 8] width 8 height 8
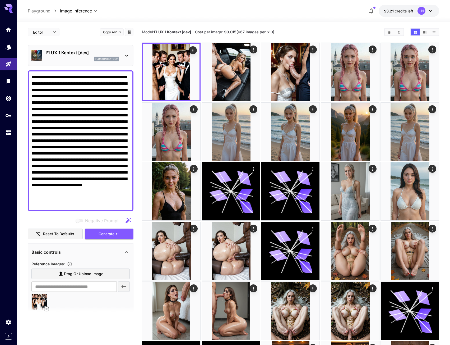
scroll to position [53, 0]
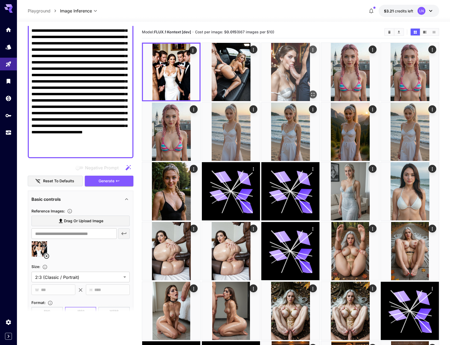
click at [291, 71] on img at bounding box center [291, 72] width 58 height 58
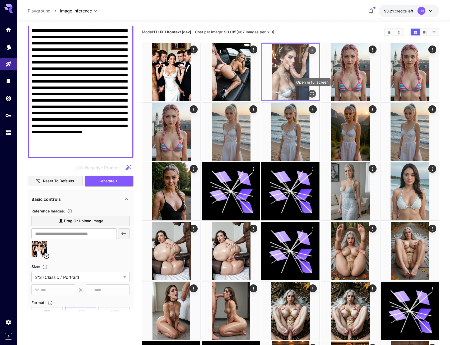
click at [313, 93] on icon "Open in fullscreen" at bounding box center [312, 93] width 5 height 5
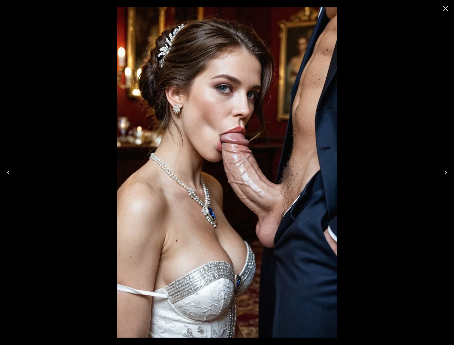
click at [442, 9] on icon "Close" at bounding box center [446, 8] width 8 height 8
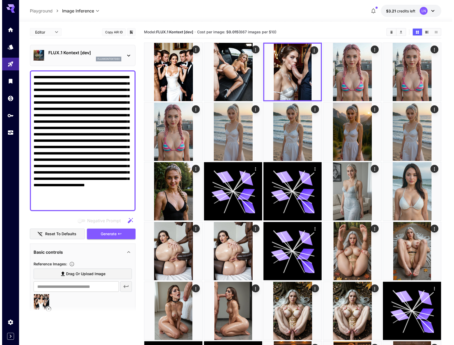
scroll to position [53, 0]
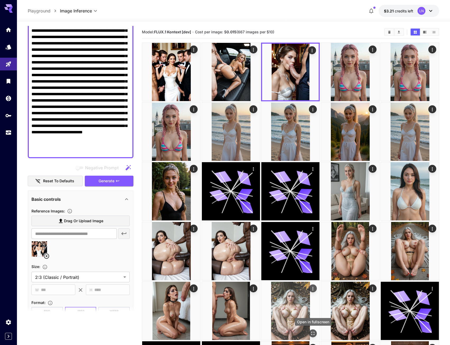
click at [316, 334] on icon "Open in fullscreen" at bounding box center [313, 333] width 5 height 5
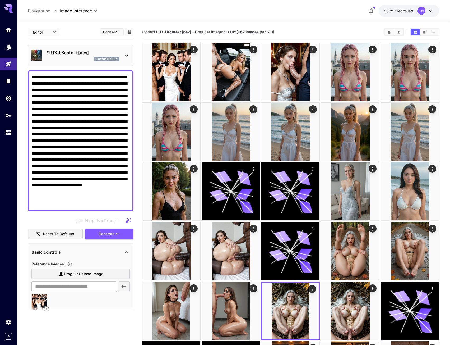
scroll to position [53, 0]
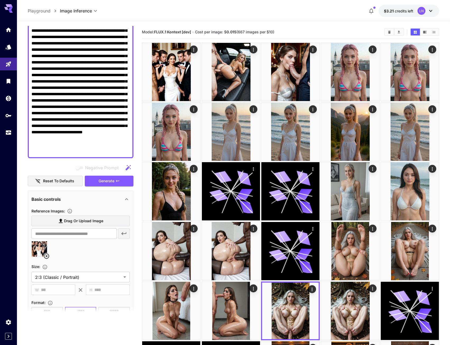
click at [281, 7] on div "**********" at bounding box center [234, 11] width 412 height 12
click at [155, 13] on div "**********" at bounding box center [234, 11] width 412 height 12
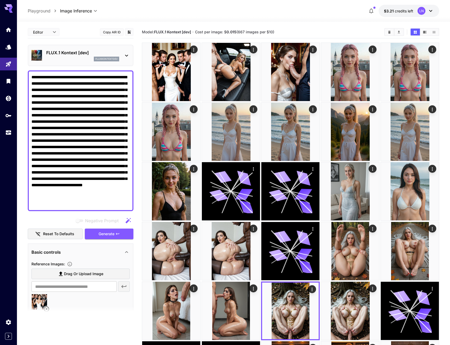
scroll to position [53, 0]
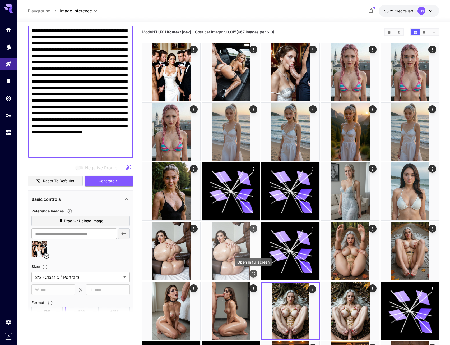
click at [255, 273] on icon "Open in fullscreen" at bounding box center [253, 273] width 5 height 5
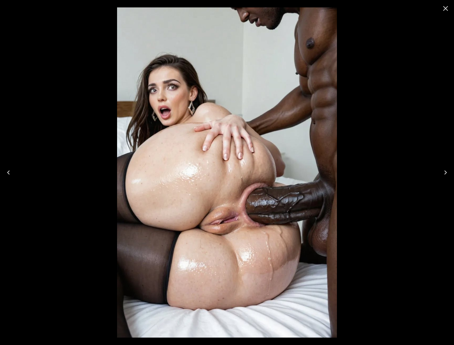
click at [443, 6] on icon "Close" at bounding box center [446, 8] width 8 height 8
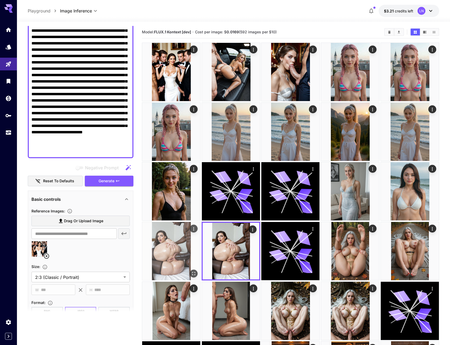
click at [173, 261] on img at bounding box center [171, 251] width 58 height 58
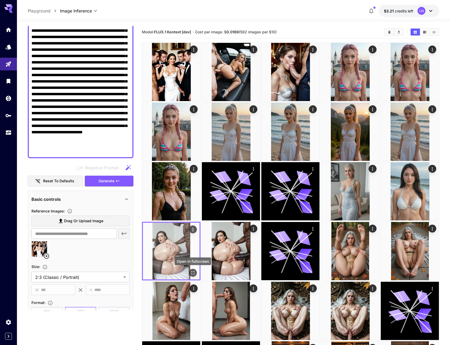
click at [195, 271] on icon "Open in fullscreen" at bounding box center [192, 272] width 5 height 5
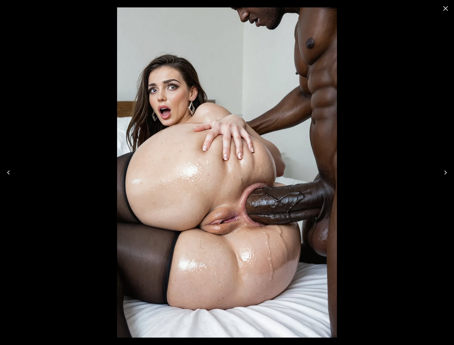
click at [445, 175] on icon "Next" at bounding box center [446, 172] width 8 height 8
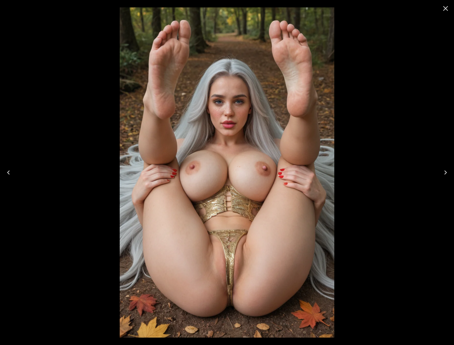
click at [446, 174] on icon "Next" at bounding box center [446, 172] width 3 height 4
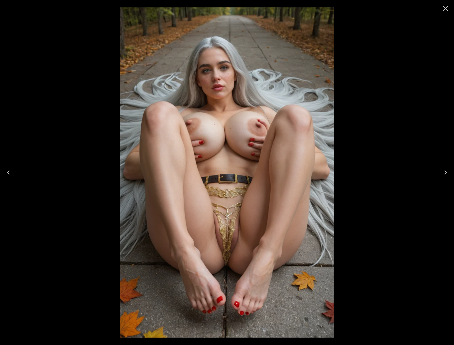
click at [446, 174] on icon "Next" at bounding box center [446, 172] width 3 height 4
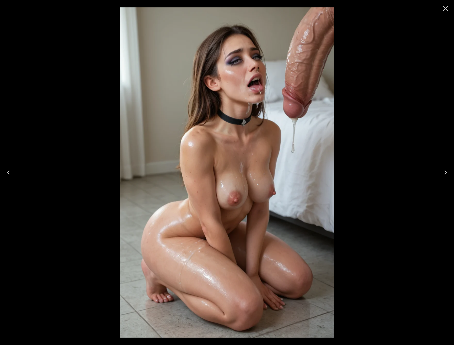
click at [446, 174] on icon "Next" at bounding box center [446, 172] width 3 height 4
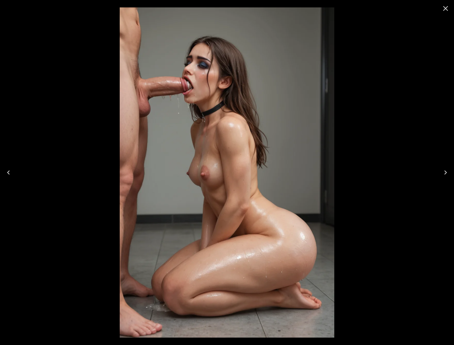
click at [446, 174] on icon "Next" at bounding box center [446, 172] width 3 height 4
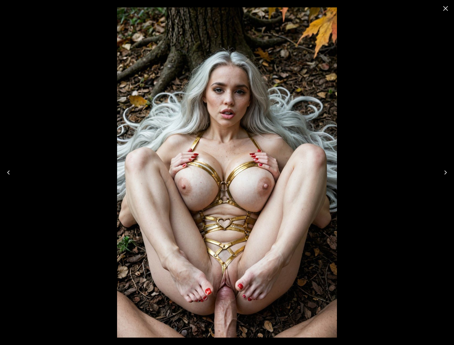
click at [446, 174] on icon "Next" at bounding box center [446, 172] width 3 height 4
click at [446, 172] on icon "Next" at bounding box center [446, 172] width 3 height 4
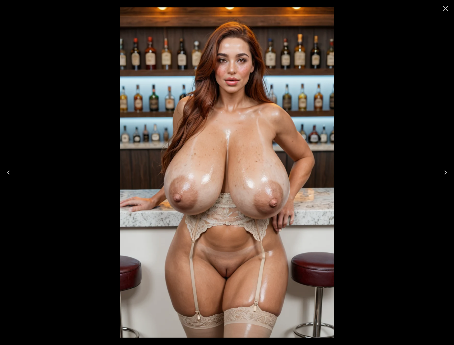
click at [441, 7] on button "Close" at bounding box center [446, 8] width 13 height 13
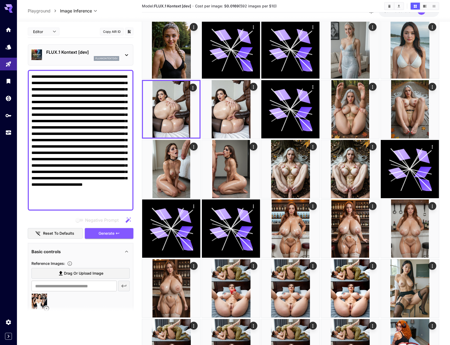
scroll to position [106, 0]
